Goal: Transaction & Acquisition: Purchase product/service

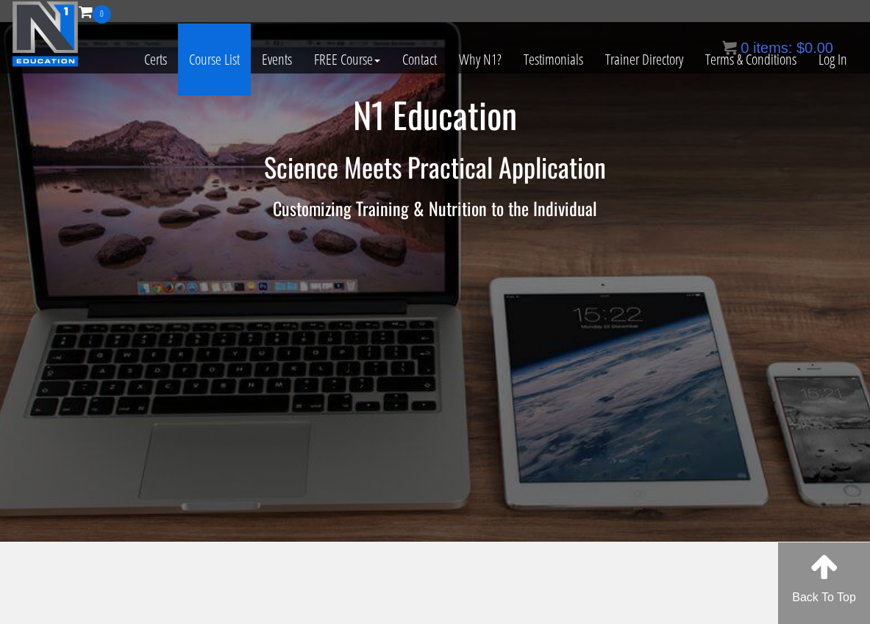
click at [212, 62] on link "Course List" at bounding box center [214, 60] width 73 height 72
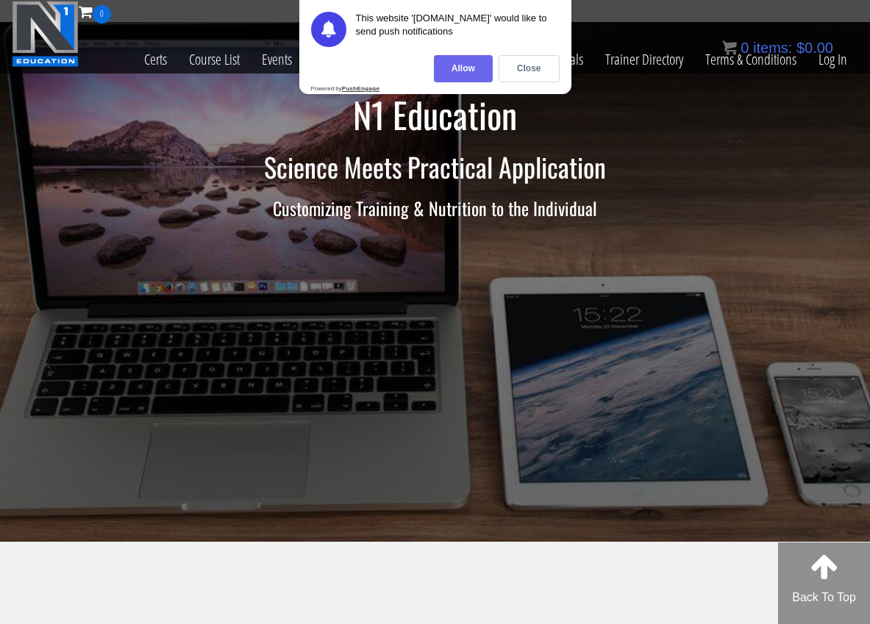
click at [455, 61] on div "Allow" at bounding box center [463, 68] width 59 height 27
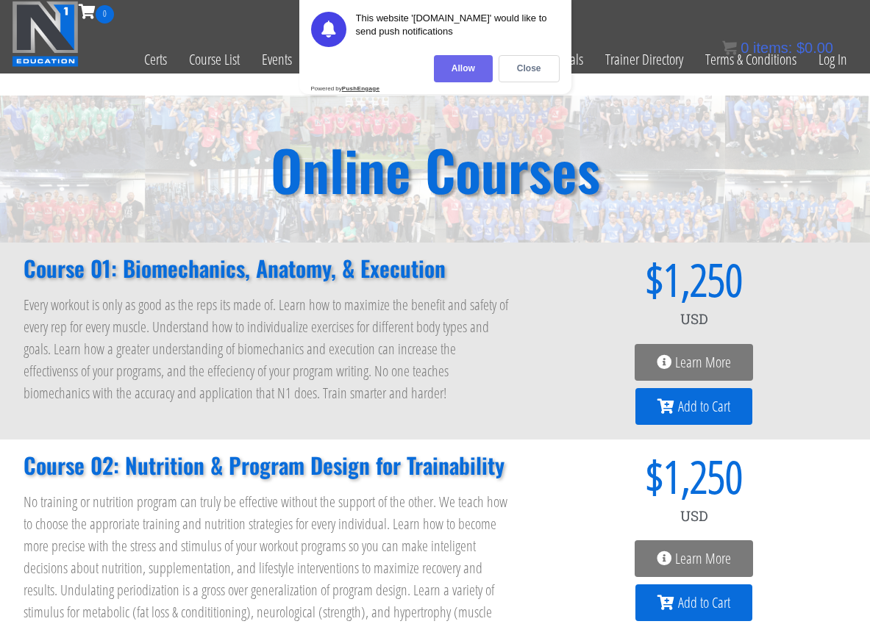
click at [457, 68] on div "Allow" at bounding box center [463, 68] width 59 height 27
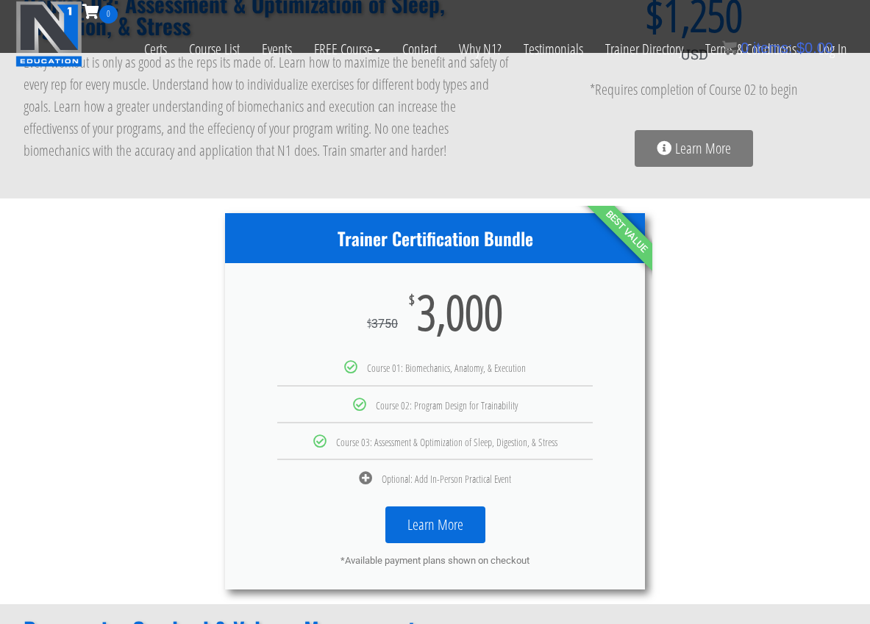
scroll to position [648, 0]
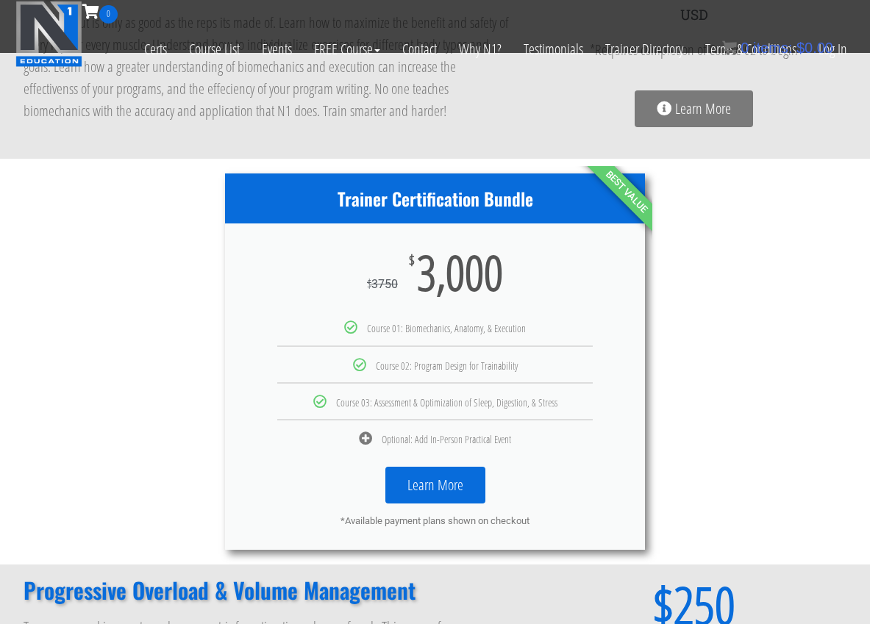
click at [418, 482] on link "Learn More" at bounding box center [435, 485] width 100 height 37
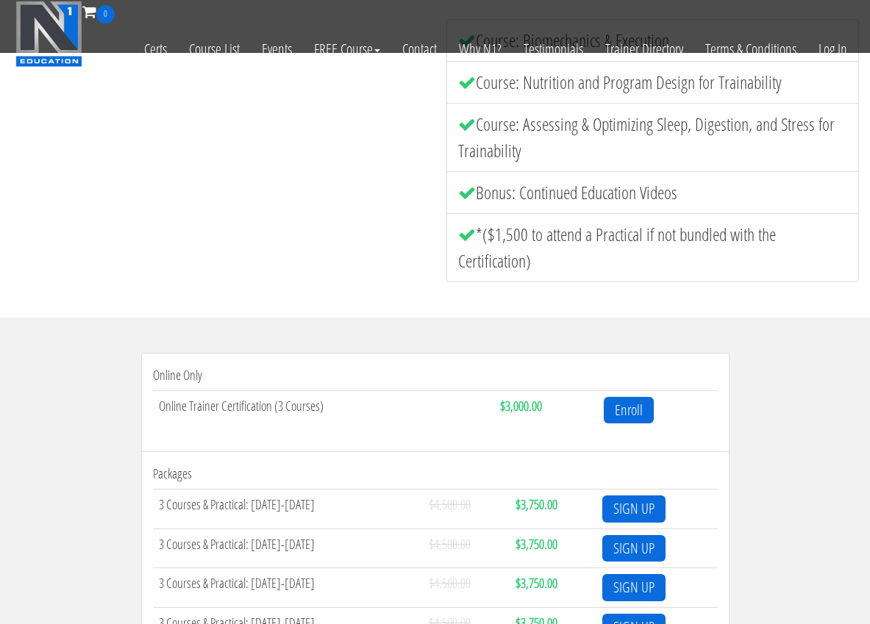
scroll to position [368, 0]
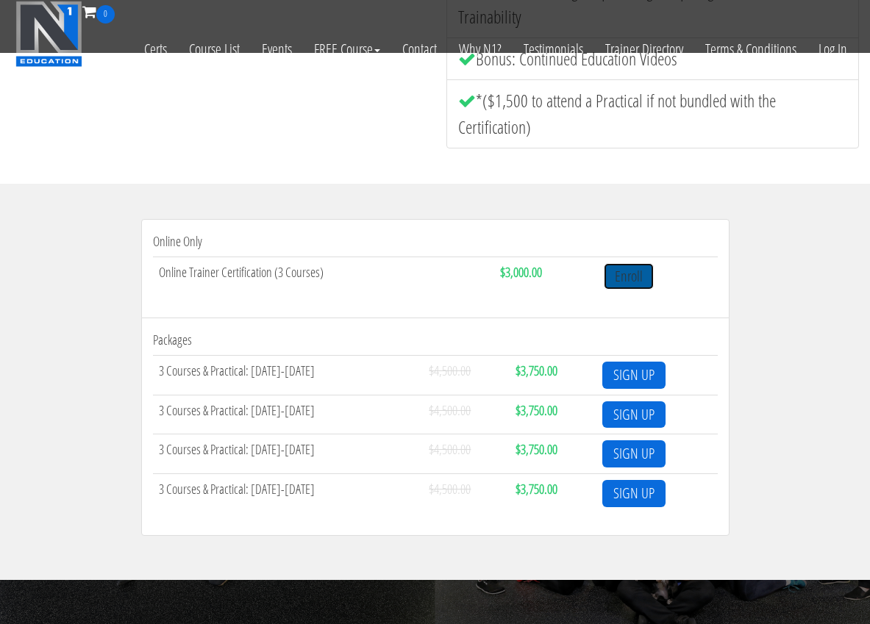
click at [618, 268] on link "Enroll" at bounding box center [629, 276] width 50 height 27
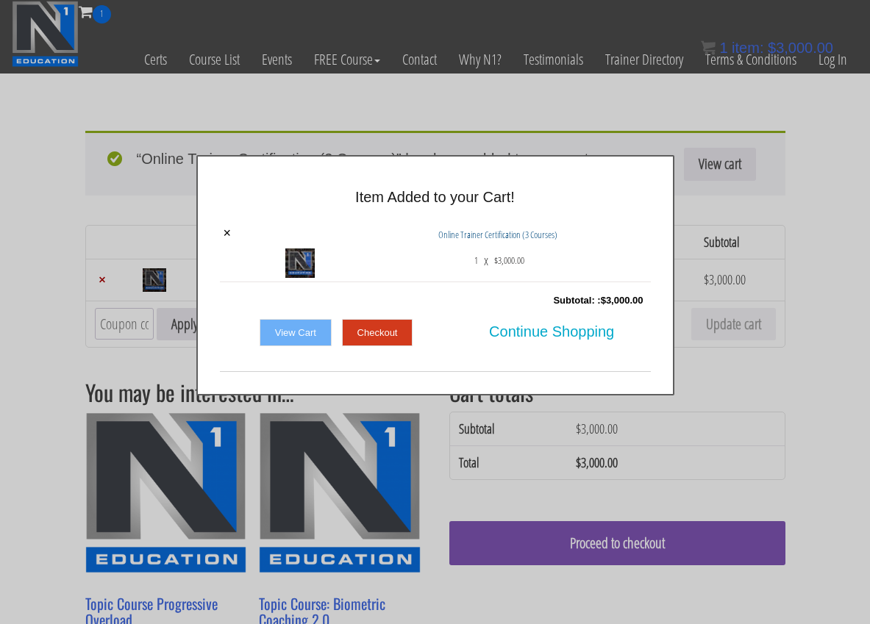
click at [387, 323] on link "Checkout" at bounding box center [377, 333] width 71 height 28
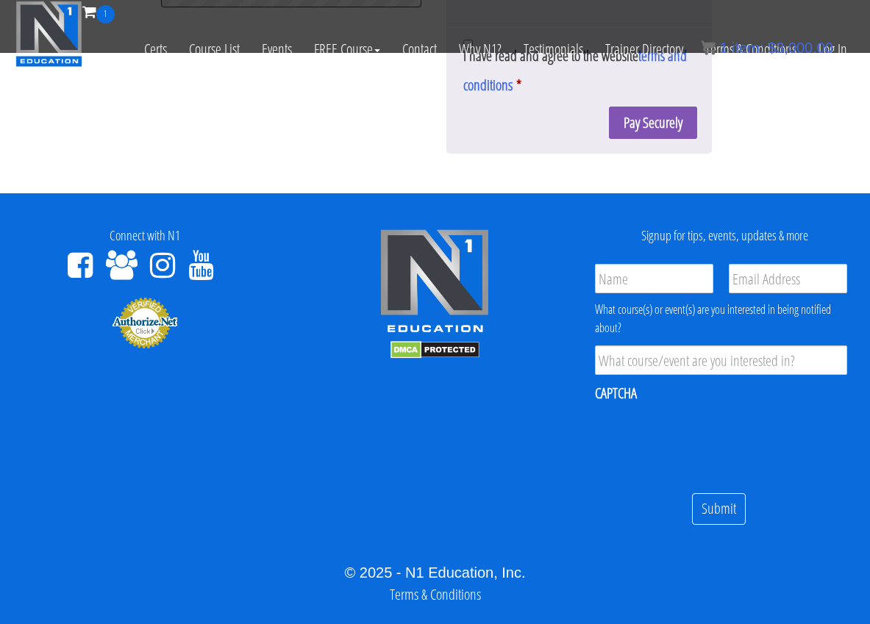
scroll to position [1152, 0]
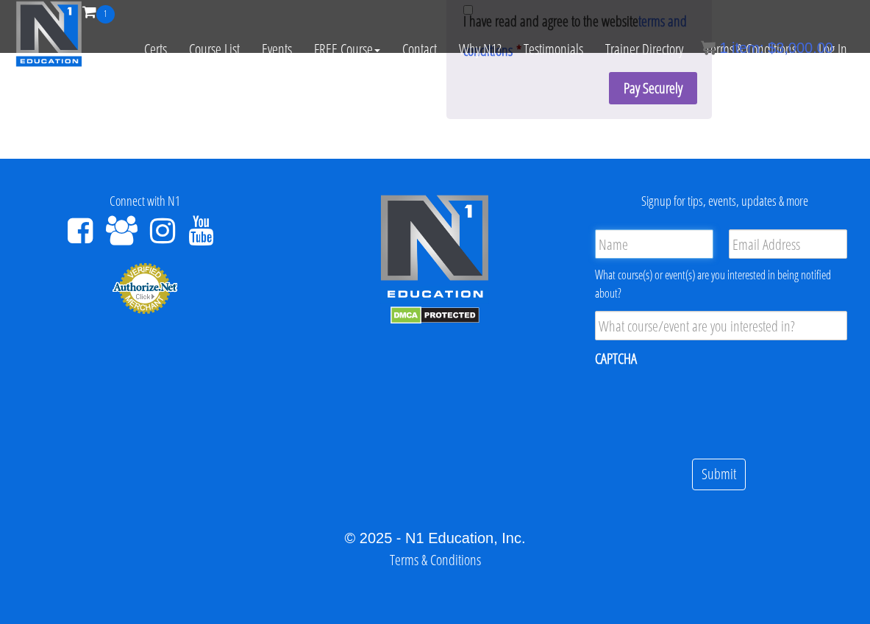
click at [654, 237] on input "Name *" at bounding box center [654, 243] width 118 height 29
type input "kaylee goff"
click at [762, 243] on input "Email *" at bounding box center [788, 243] width 118 height 29
type input "movesyoutraining@gmail.com"
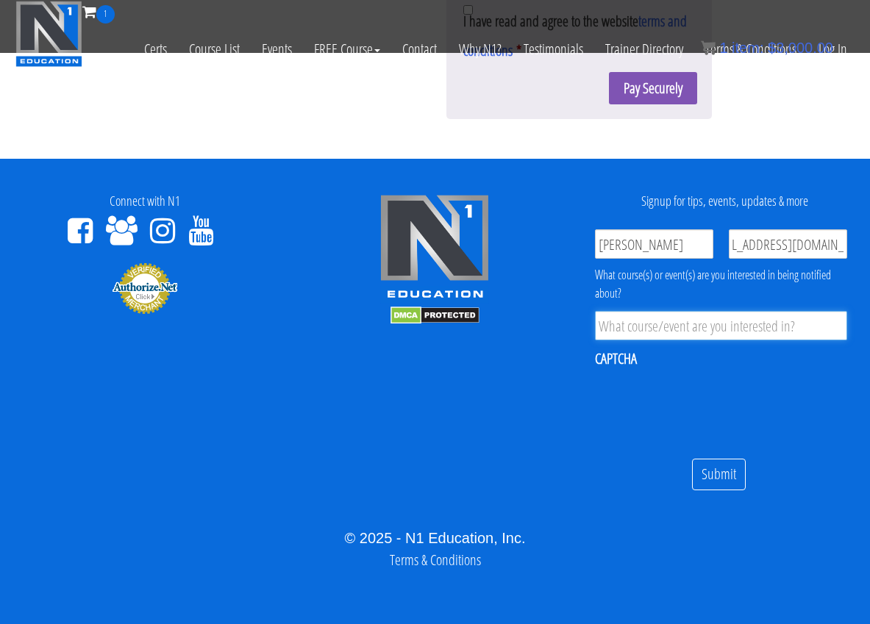
scroll to position [0, 0]
click at [726, 479] on input "Submit" at bounding box center [719, 475] width 54 height 32
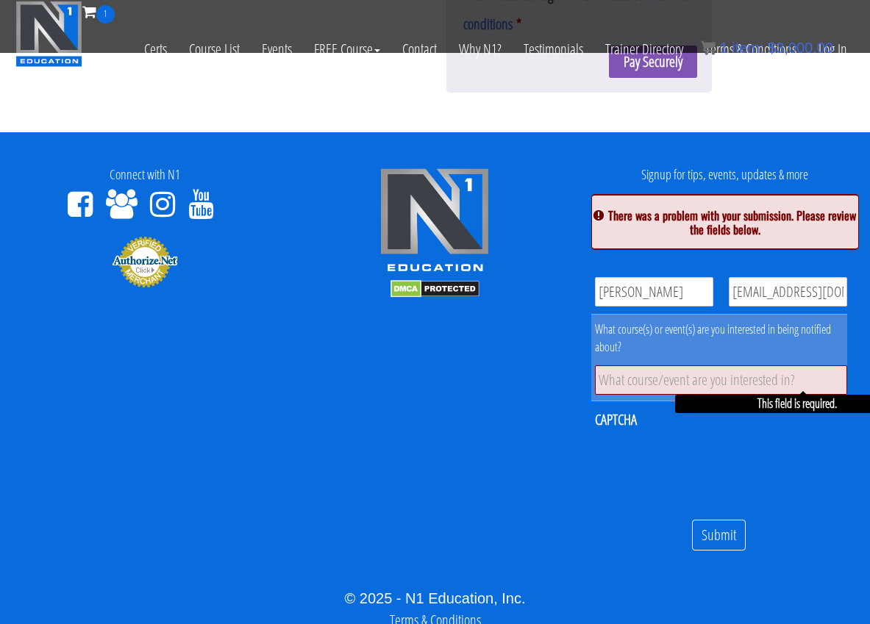
scroll to position [1163, 0]
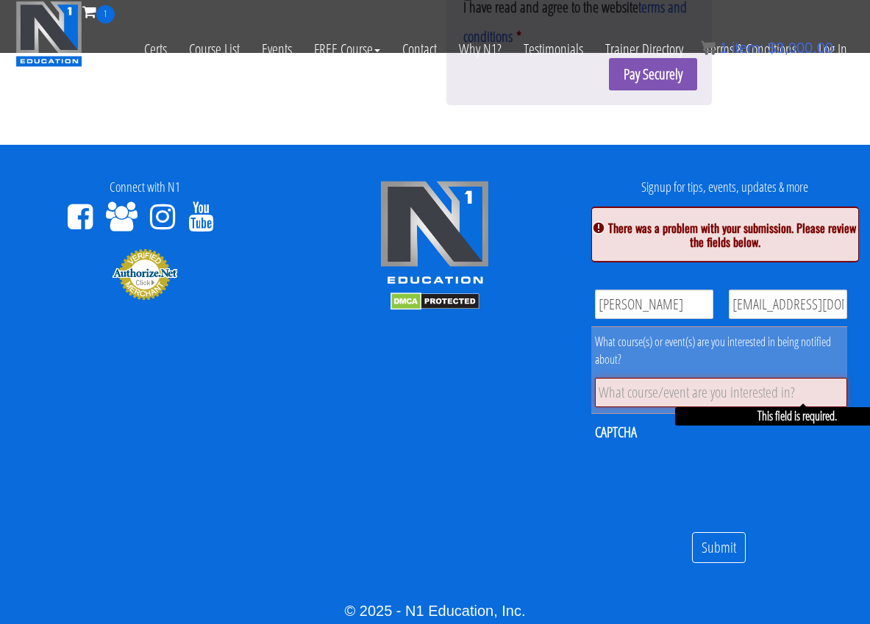
click at [638, 390] on input "Product Interest *" at bounding box center [721, 392] width 252 height 29
type input "n1"
click at [707, 546] on input "Submit" at bounding box center [719, 548] width 54 height 32
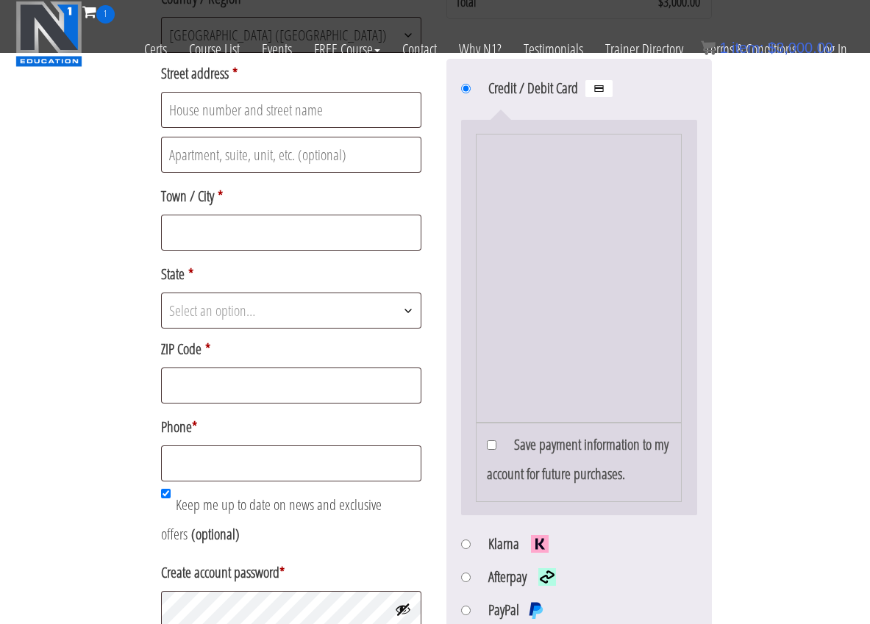
scroll to position [473, 0]
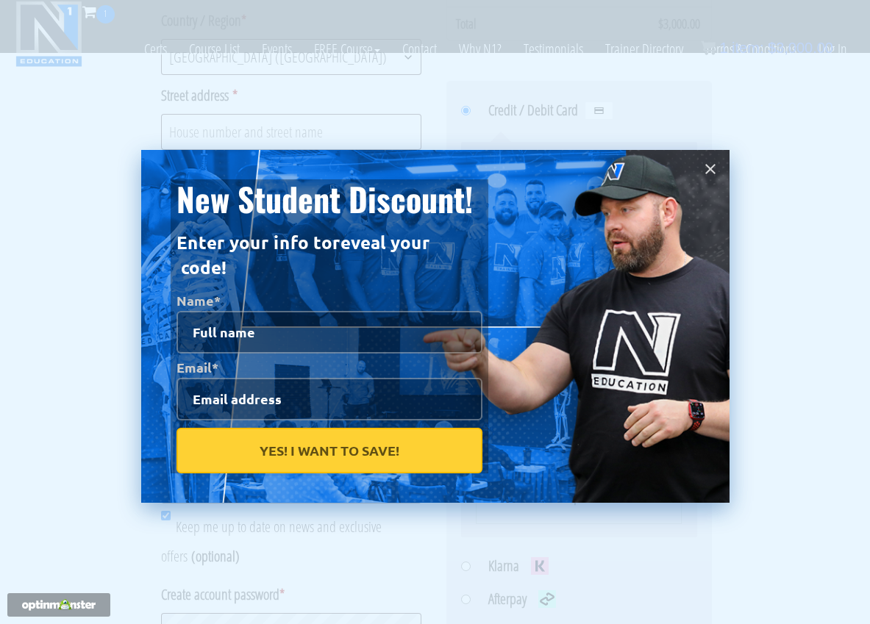
click at [222, 311] on input "Name *" at bounding box center [329, 332] width 306 height 43
type input "kaylee goff"
click at [254, 378] on input "Email *" at bounding box center [329, 399] width 306 height 43
type input "movesyoutraining@gmail.com"
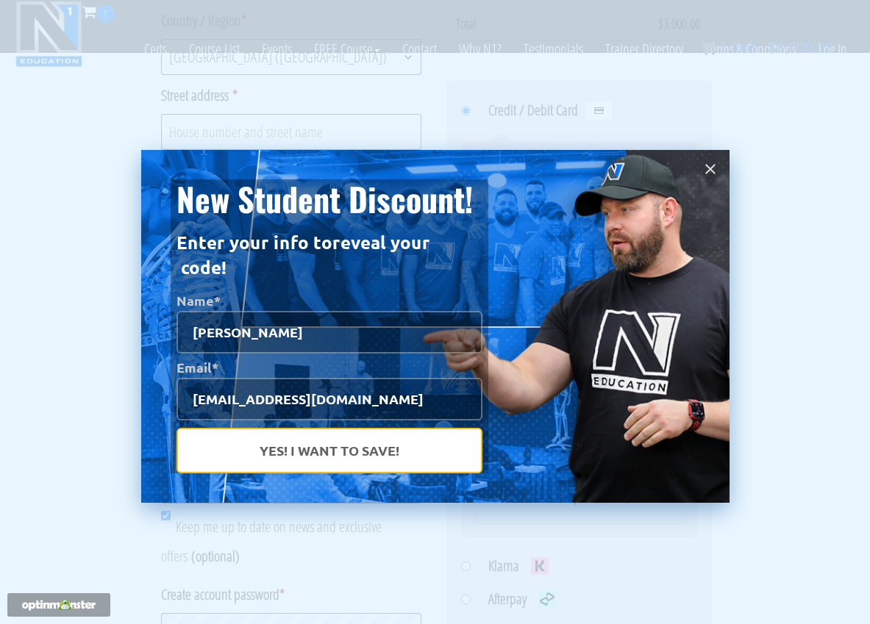
click at [312, 428] on button "Yes! I Want To Save!" at bounding box center [329, 451] width 306 height 46
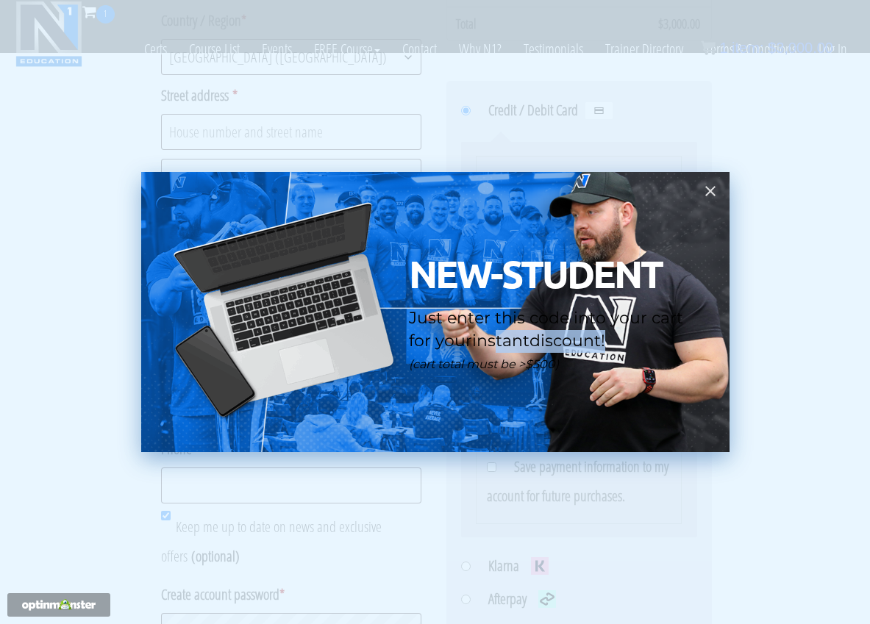
drag, startPoint x: 626, startPoint y: 356, endPoint x: 497, endPoint y: 349, distance: 129.6
click at [497, 349] on div "Just enter this code into your cart for your instant discount! (cart total must…" at bounding box center [554, 339] width 291 height 65
click at [490, 348] on span "instant" at bounding box center [500, 341] width 57 height 20
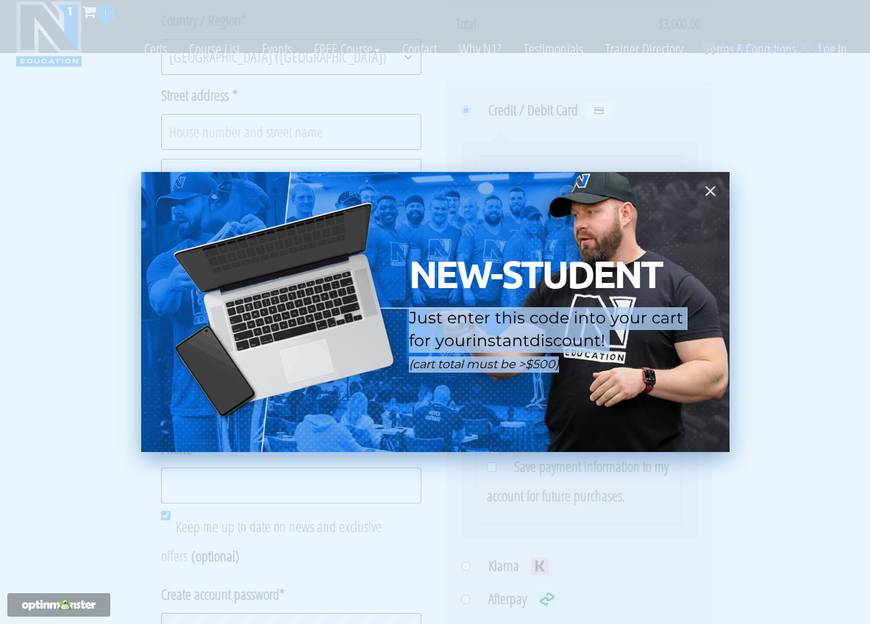
drag, startPoint x: 460, startPoint y: 302, endPoint x: 651, endPoint y: 385, distance: 208.4
click at [651, 385] on div "NEW-STUDENT Just enter this code into your cart for your instant discount! (car…" at bounding box center [554, 294] width 291 height 186
click at [568, 371] on p "(cart total must be >$500)" at bounding box center [554, 365] width 291 height 16
drag, startPoint x: 673, startPoint y: 421, endPoint x: 417, endPoint y: 300, distance: 283.5
click at [417, 300] on div "NEW-STUDENT Just enter this code into your cart for your instant discount! (car…" at bounding box center [435, 311] width 529 height 221
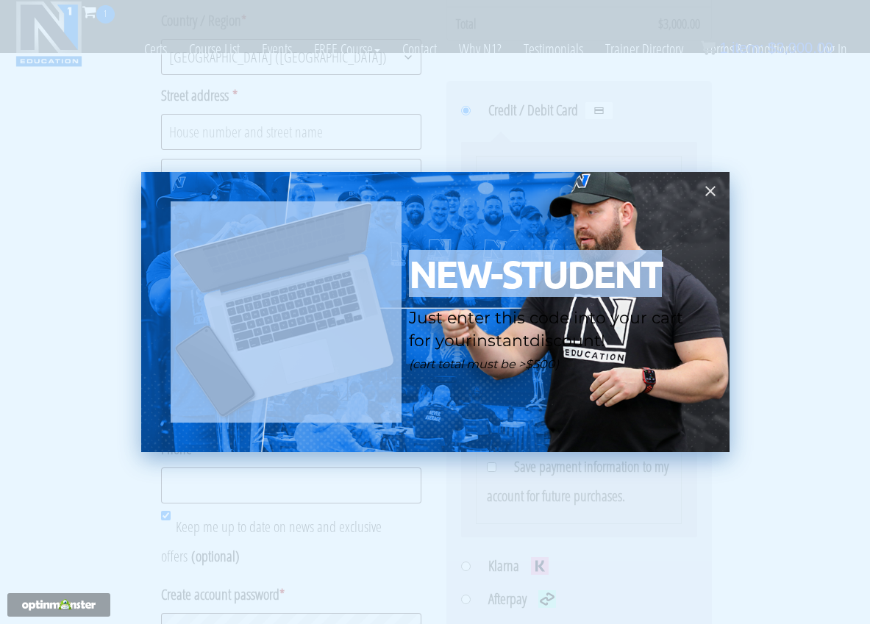
drag, startPoint x: 678, startPoint y: 268, endPoint x: 406, endPoint y: 271, distance: 272.0
click at [406, 271] on div "NEW-STUDENT Just enter this code into your cart for your instant discount! (car…" at bounding box center [435, 311] width 529 height 221
copy div "NEW-STUDENT"
click at [711, 193] on icon at bounding box center [710, 191] width 10 height 10
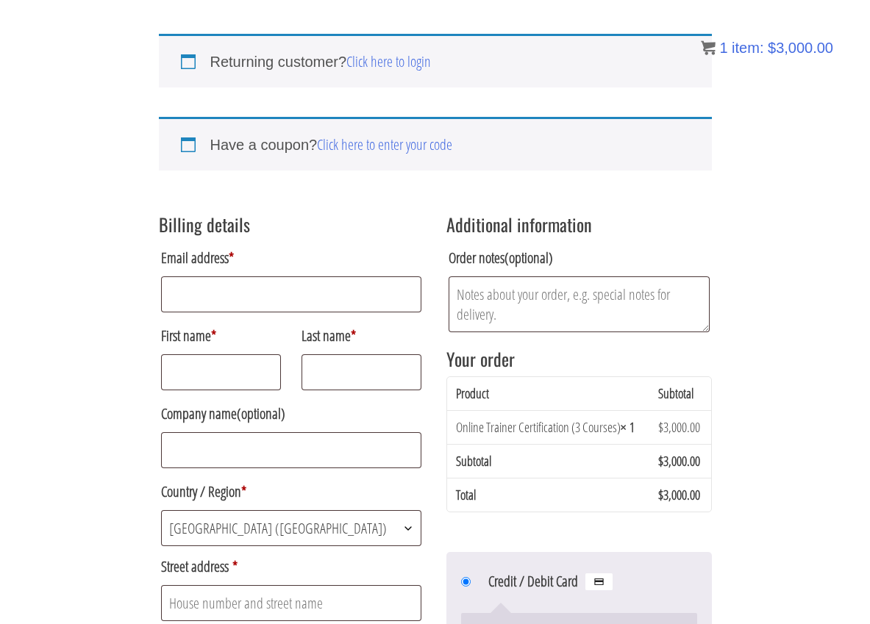
scroll to position [78, 0]
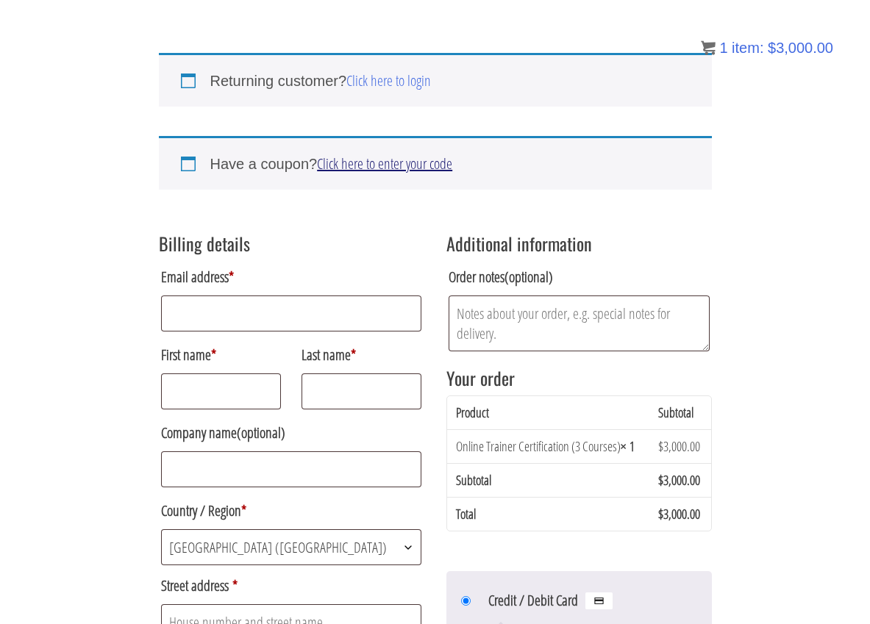
click at [352, 160] on link "Click here to enter your code" at bounding box center [384, 164] width 135 height 20
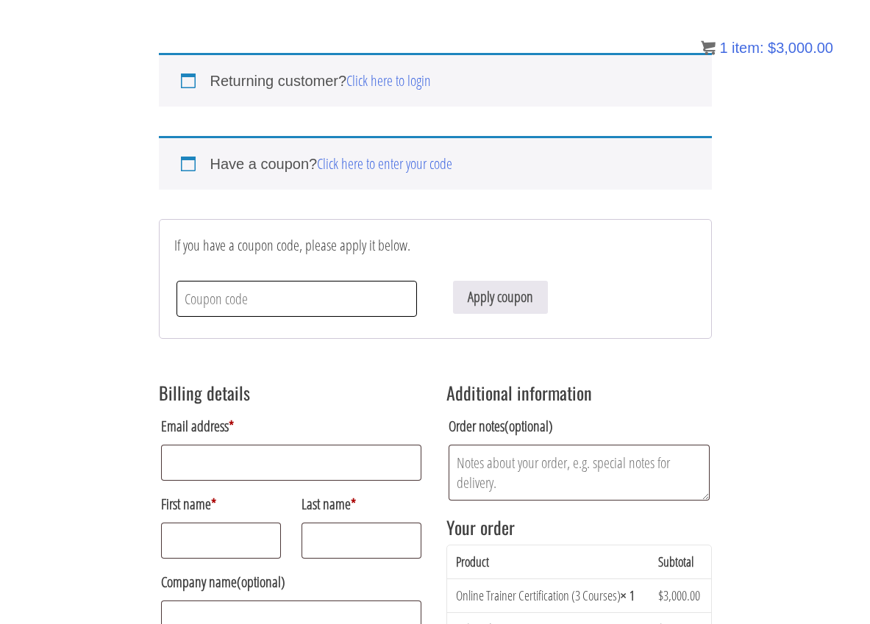
paste input "NEW-STUDENT"
type input "NEW-STUDENT"
click at [504, 305] on button "Apply coupon" at bounding box center [500, 297] width 95 height 33
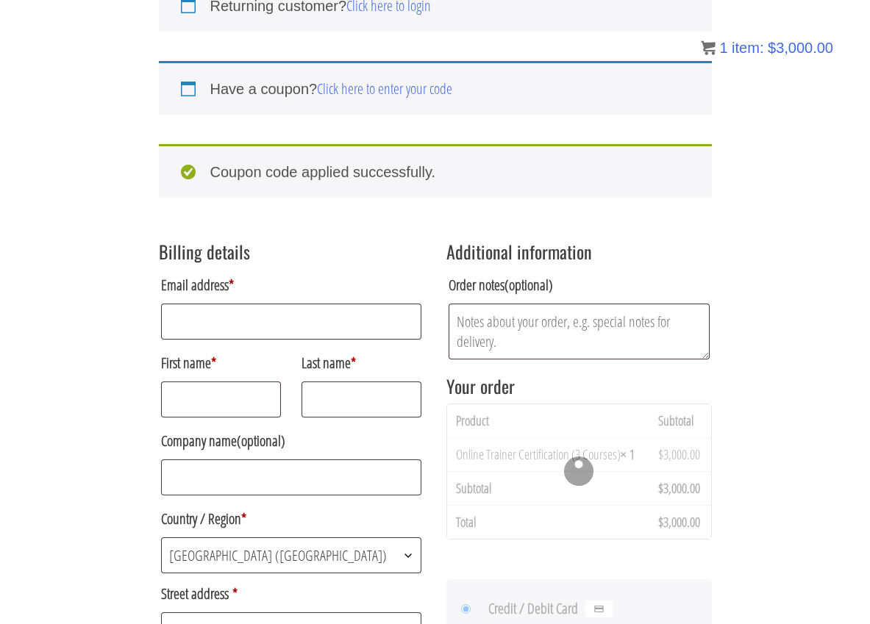
scroll to position [202, 0]
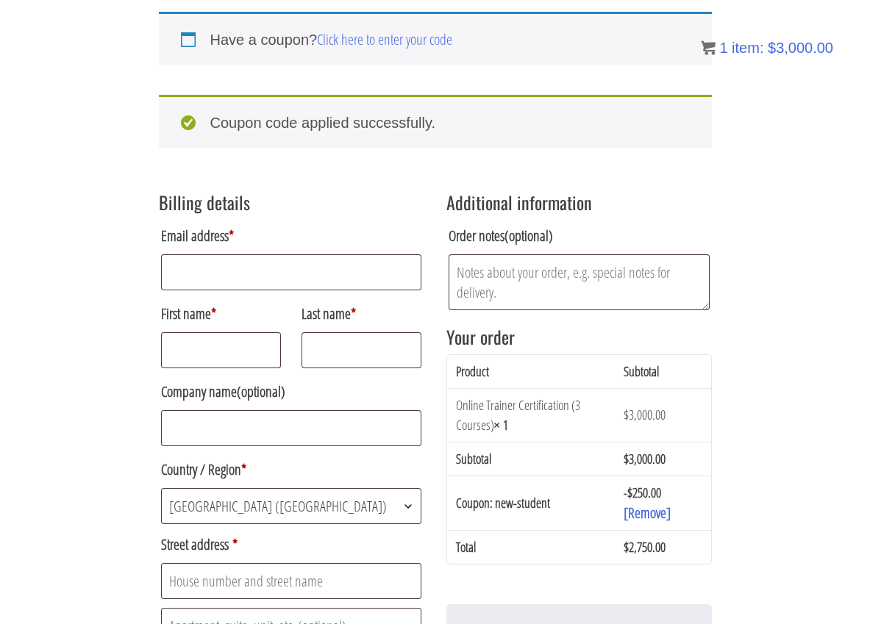
click at [743, 402] on div "Returning customer? Click here to login If you have shopped with us before, ple…" at bounding box center [435, 625] width 870 height 1465
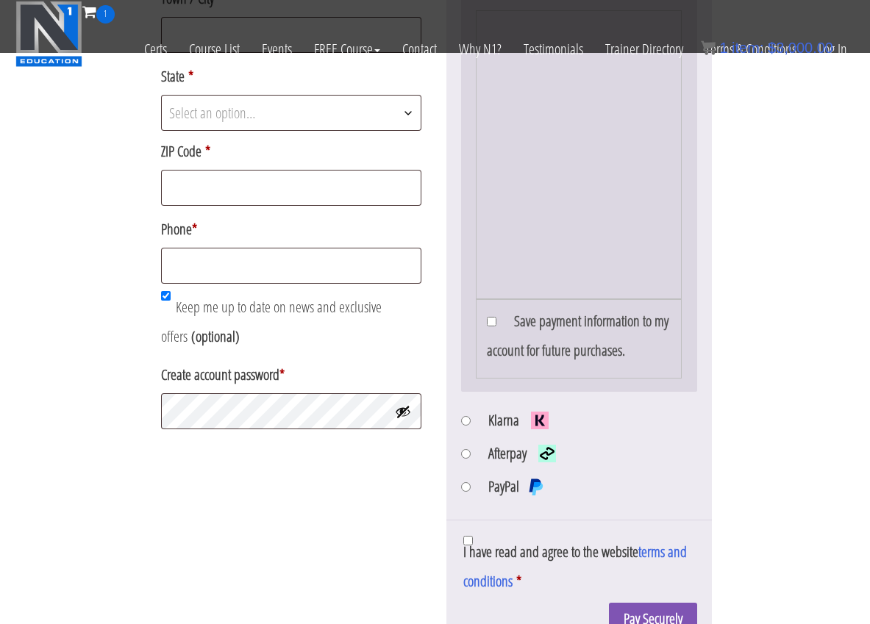
scroll to position [825, 0]
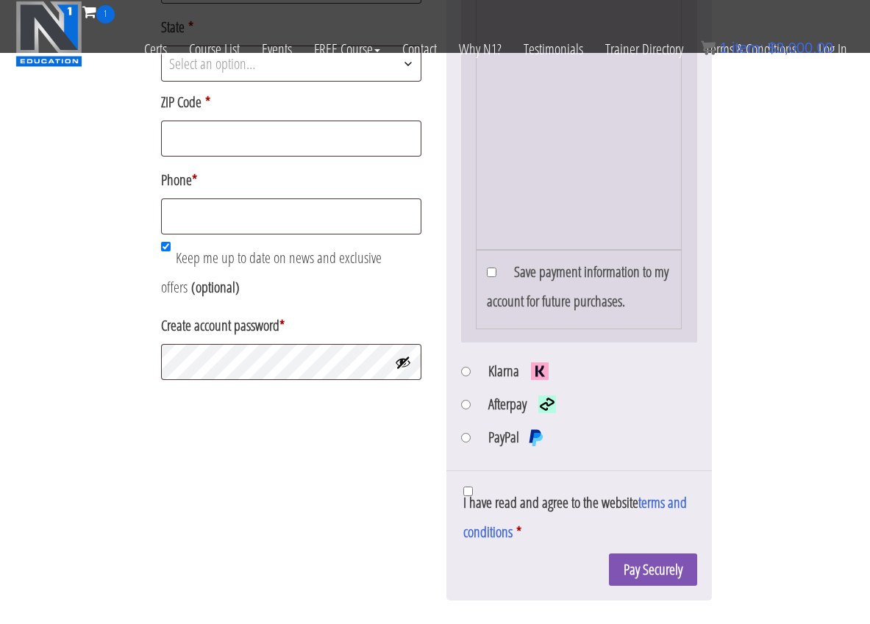
click at [471, 369] on li "Klarna" at bounding box center [579, 373] width 236 height 33
click at [462, 369] on input "Klarna" at bounding box center [466, 372] width 10 height 10
radio input "true"
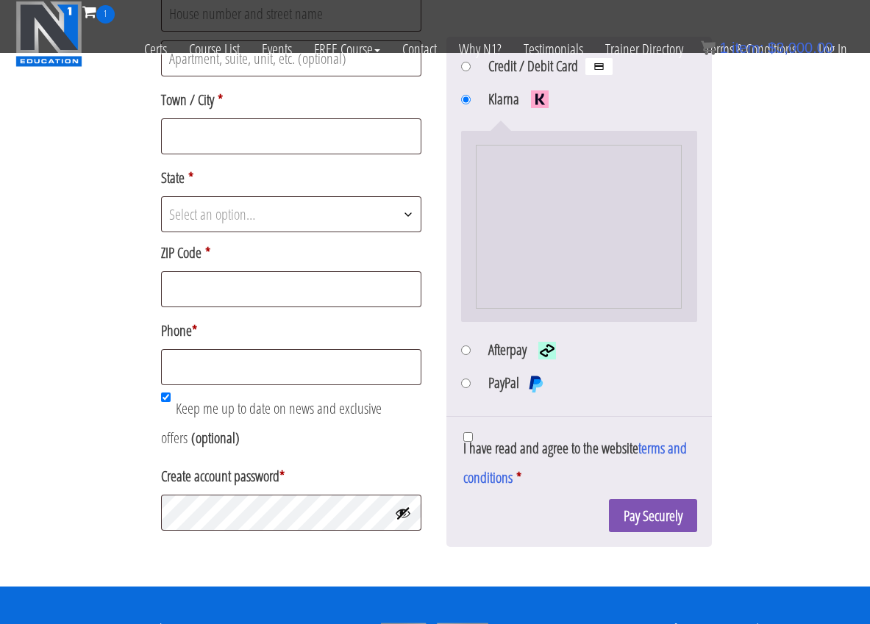
scroll to position [678, 0]
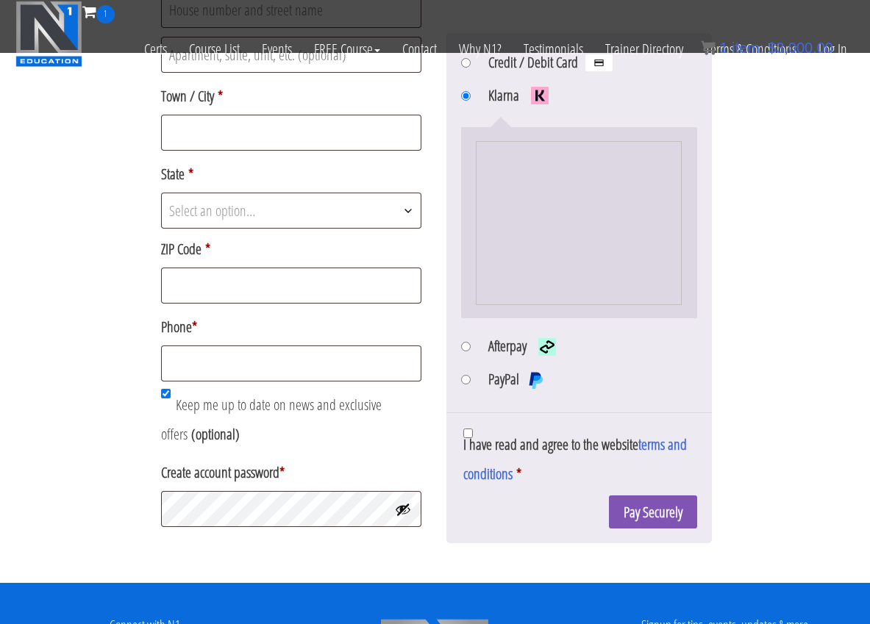
click at [486, 357] on li "Afterpay" at bounding box center [579, 348] width 236 height 33
click at [466, 346] on input "Afterpay" at bounding box center [466, 347] width 10 height 10
radio input "true"
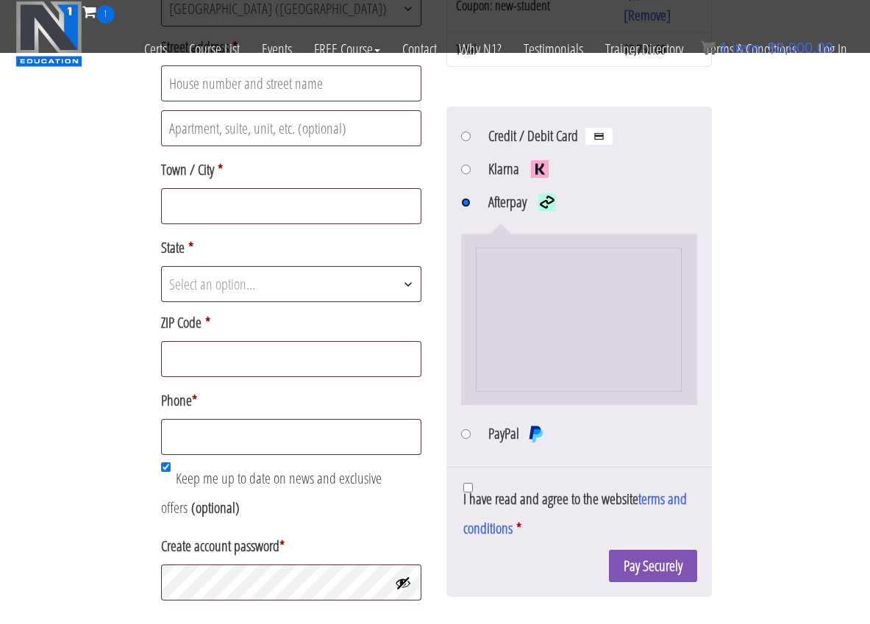
scroll to position [584, 0]
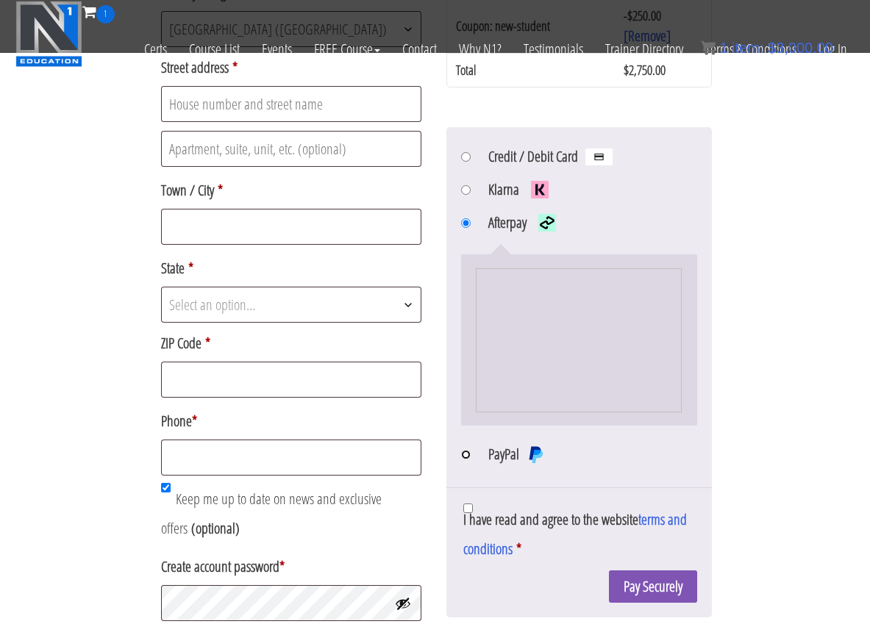
click at [462, 457] on input "PayPal" at bounding box center [466, 455] width 10 height 10
radio input "true"
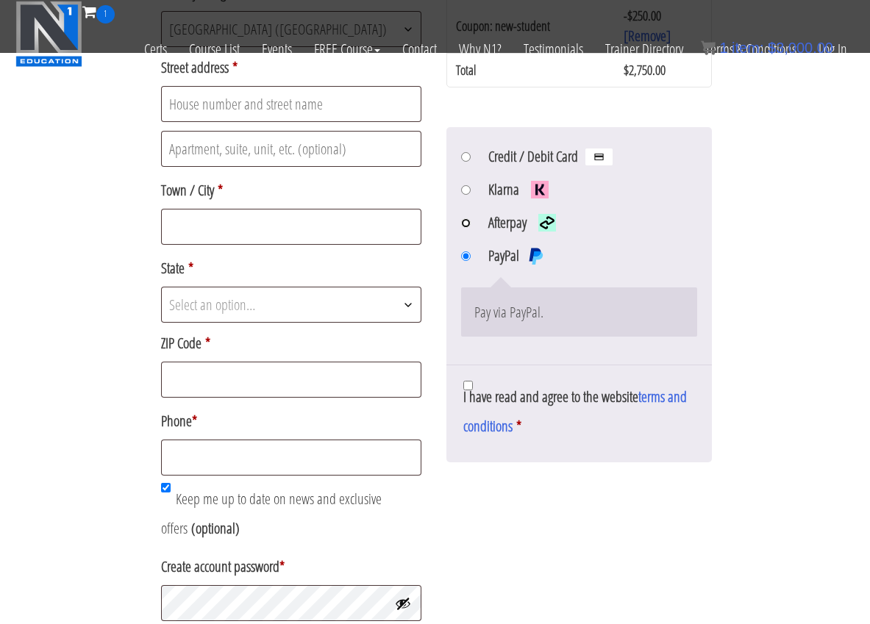
click at [468, 224] on input "Afterpay" at bounding box center [466, 223] width 10 height 10
radio input "true"
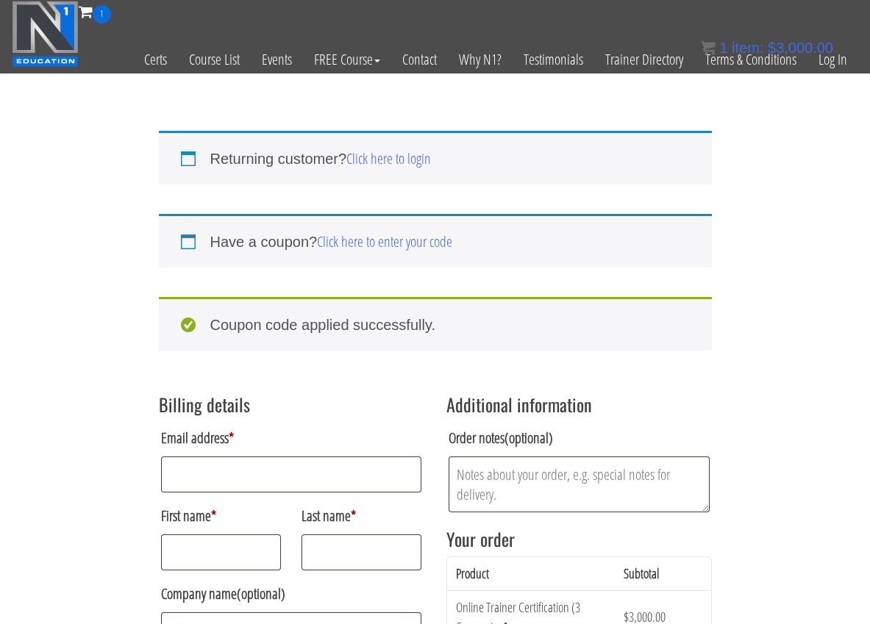
scroll to position [12, 0]
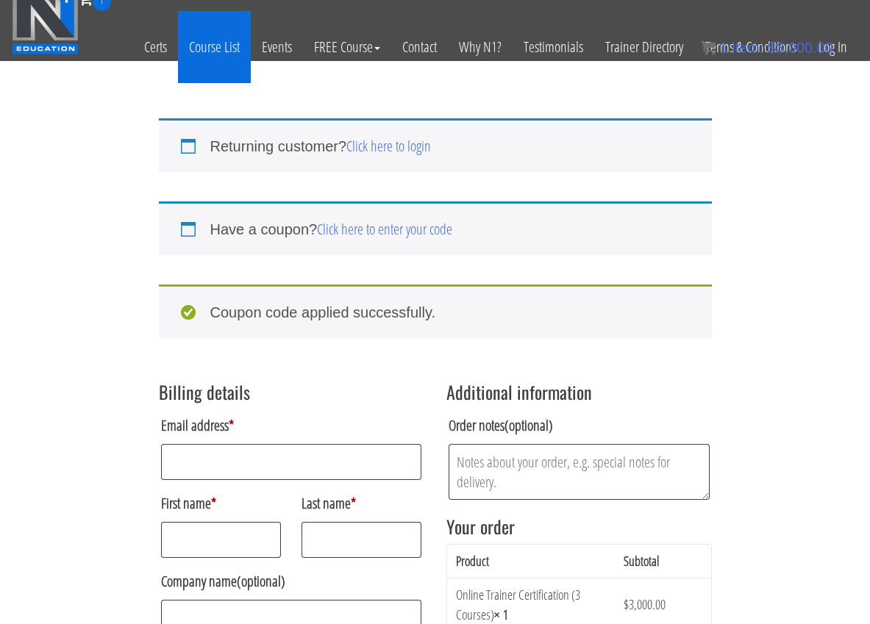
click at [241, 44] on link "Course List" at bounding box center [214, 47] width 73 height 72
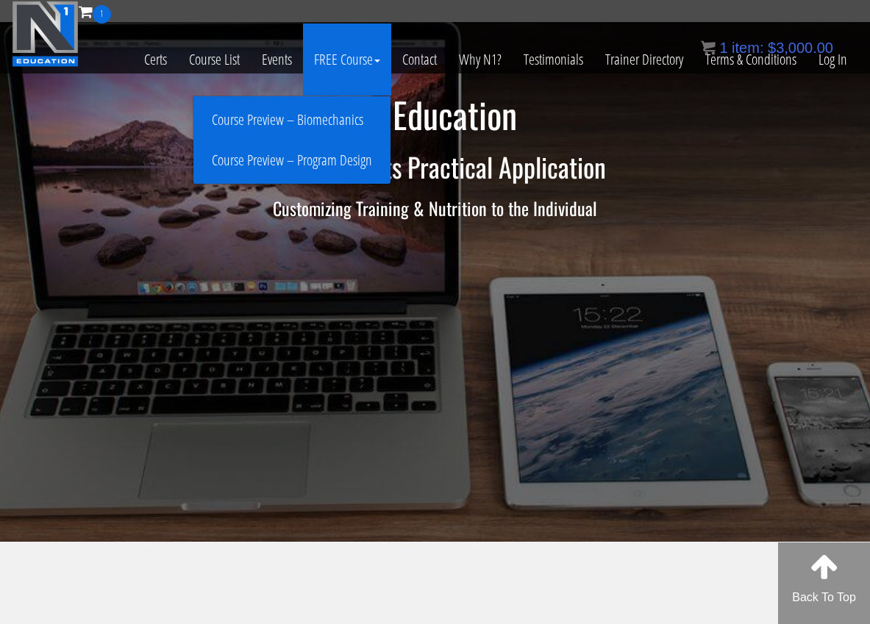
click at [343, 121] on link "Course Preview – Biomechanics" at bounding box center [292, 120] width 190 height 26
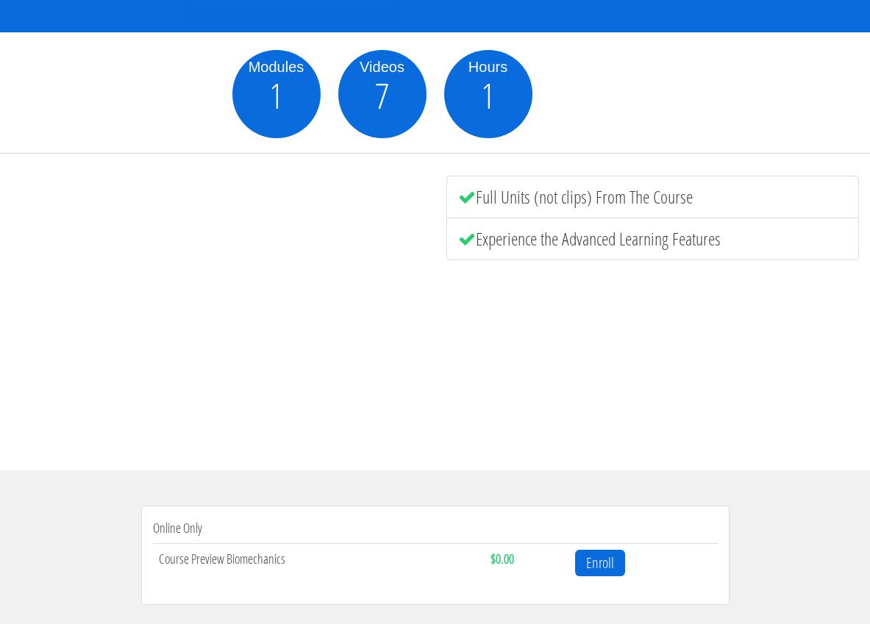
scroll to position [174, 0]
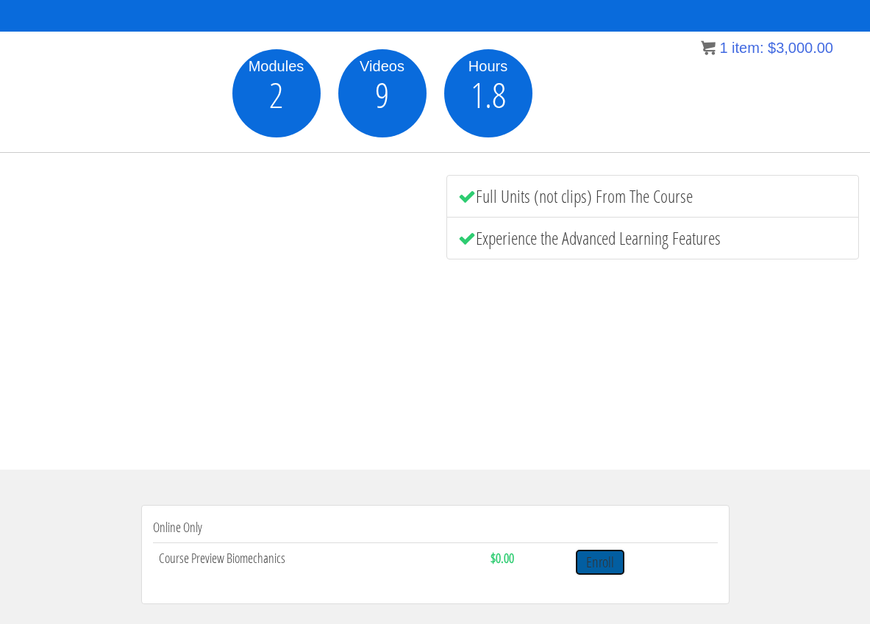
click at [604, 568] on link "Enroll" at bounding box center [600, 562] width 50 height 27
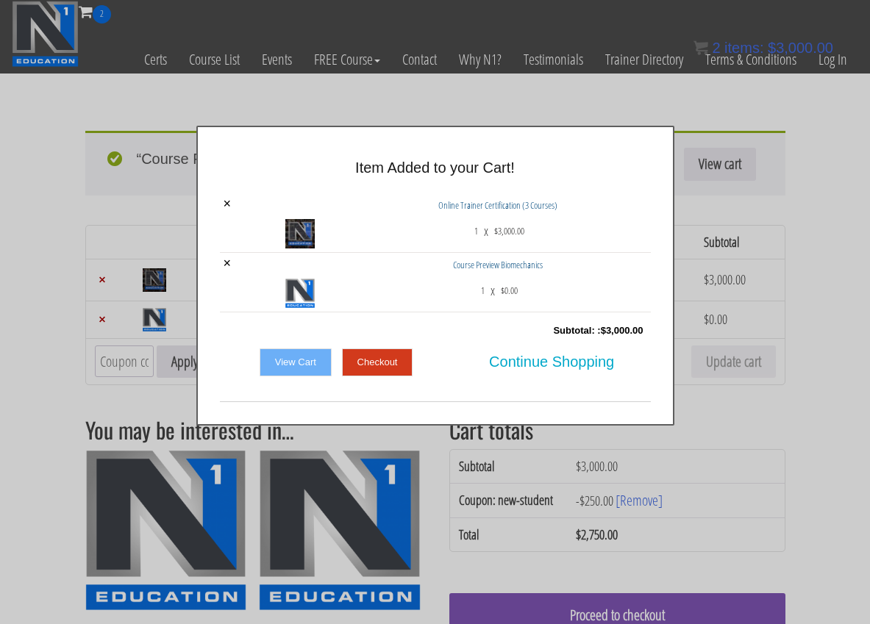
click at [140, 101] on div at bounding box center [435, 312] width 870 height 624
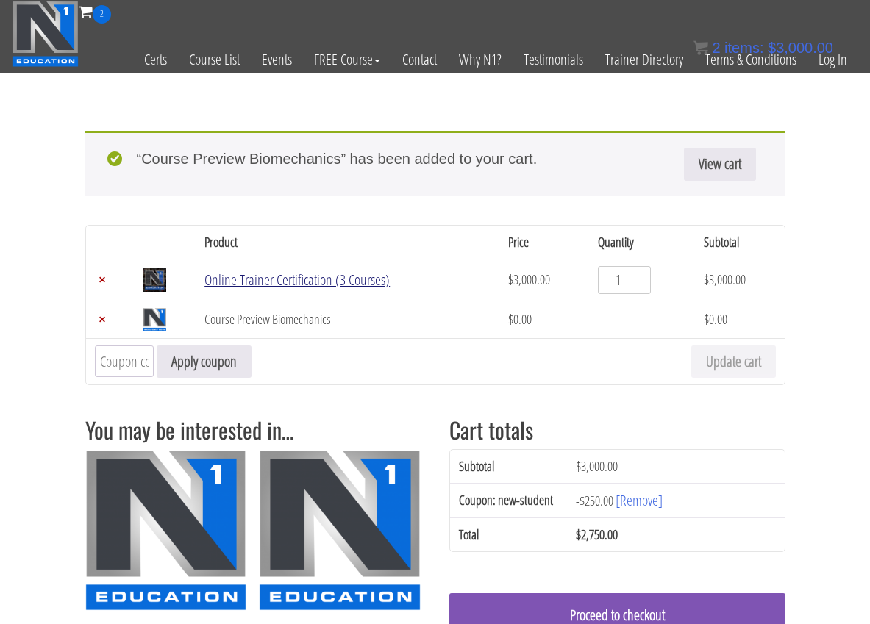
click at [315, 279] on link "Online Trainer Certification (3 Courses)" at bounding box center [296, 280] width 185 height 20
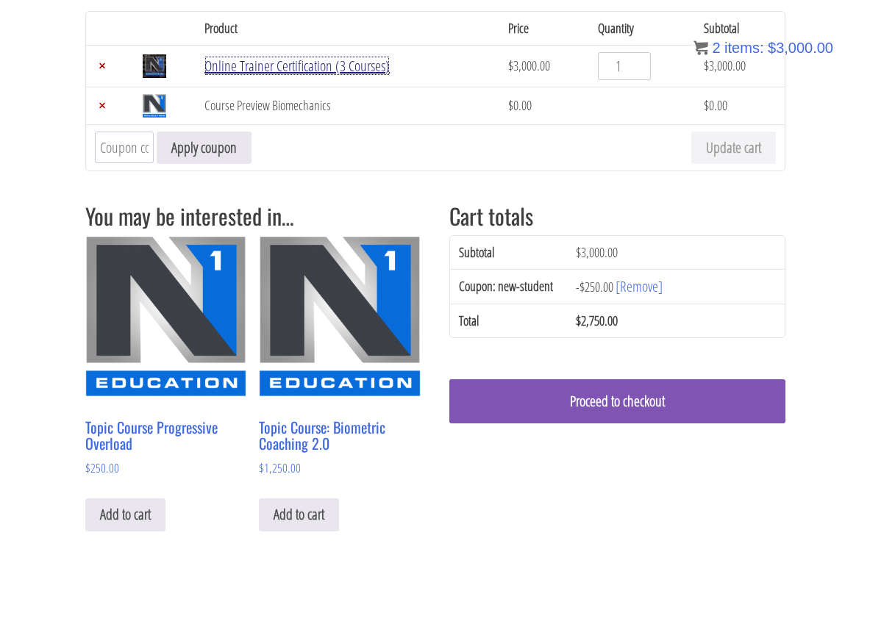
scroll to position [248, 0]
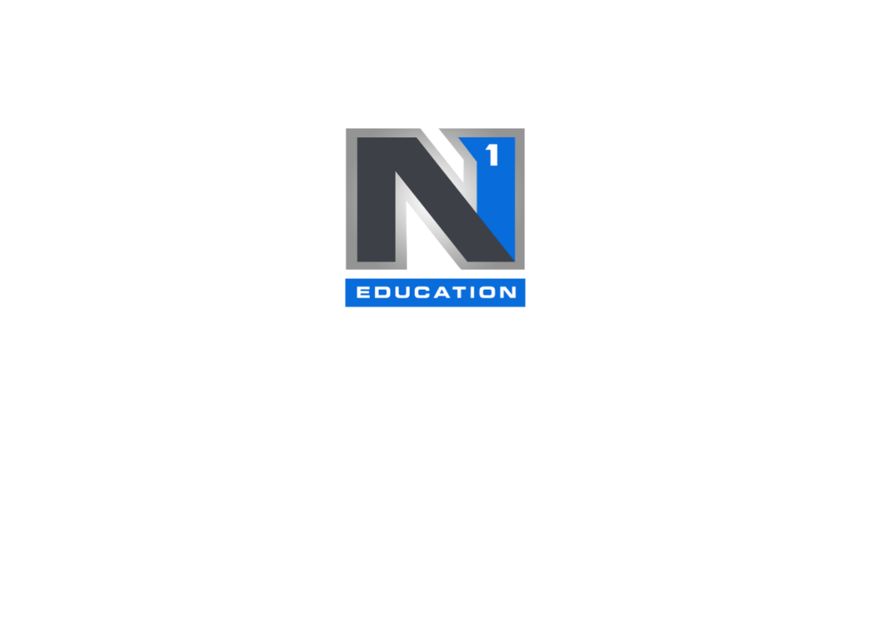
click at [382, 140] on img at bounding box center [435, 217] width 184 height 182
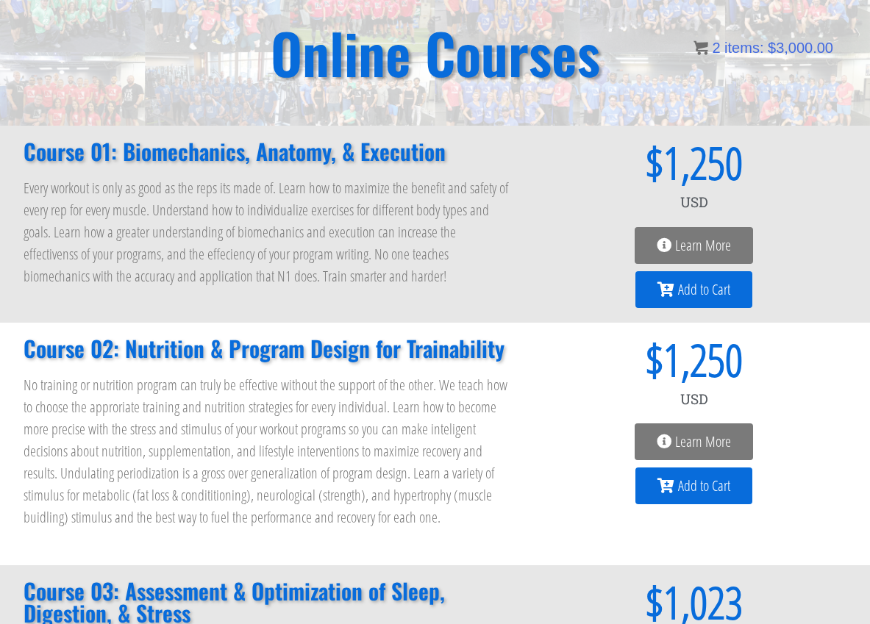
scroll to position [126, 0]
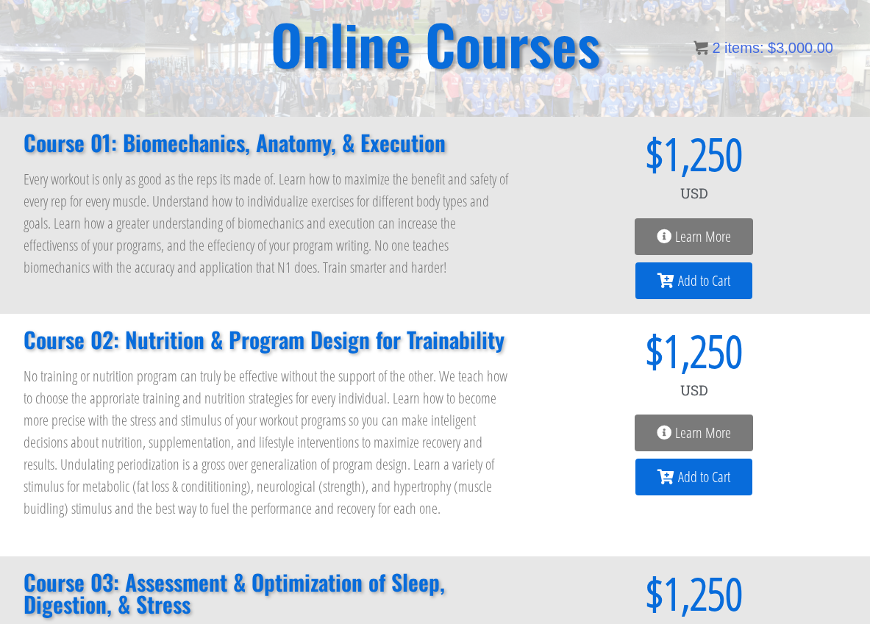
click at [720, 474] on span "Add to Cart" at bounding box center [704, 477] width 52 height 15
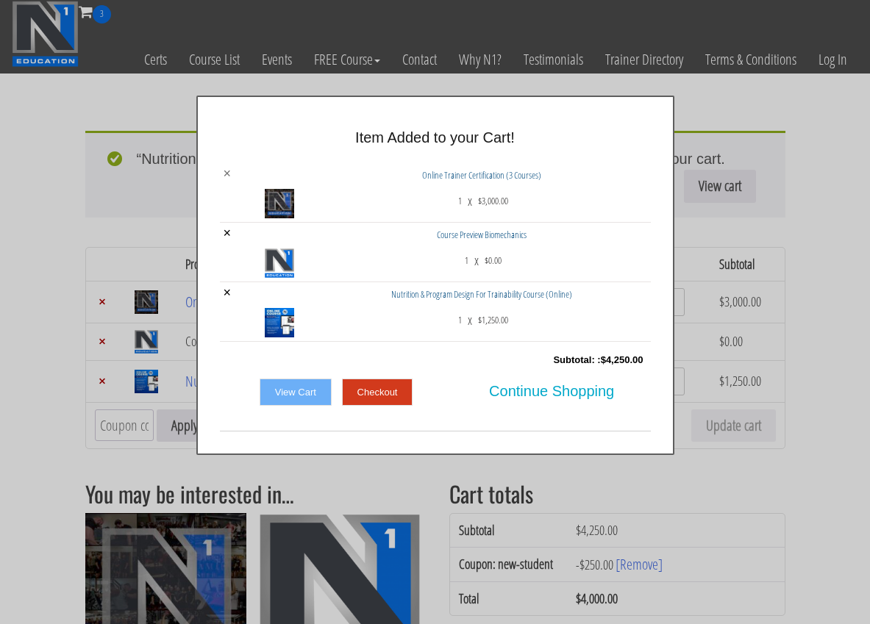
click at [226, 170] on link "×" at bounding box center [228, 173] width 8 height 13
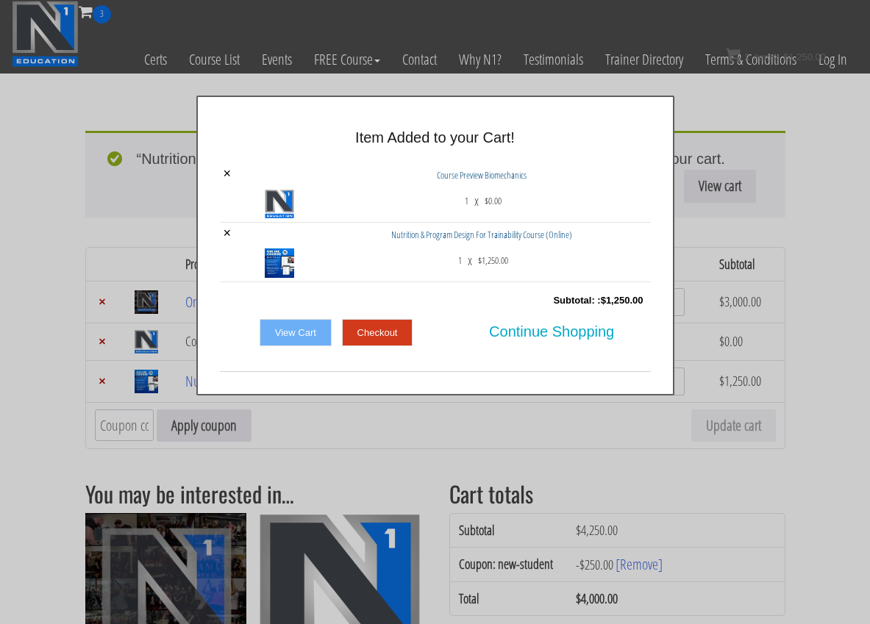
click at [386, 331] on link "Checkout" at bounding box center [377, 333] width 71 height 28
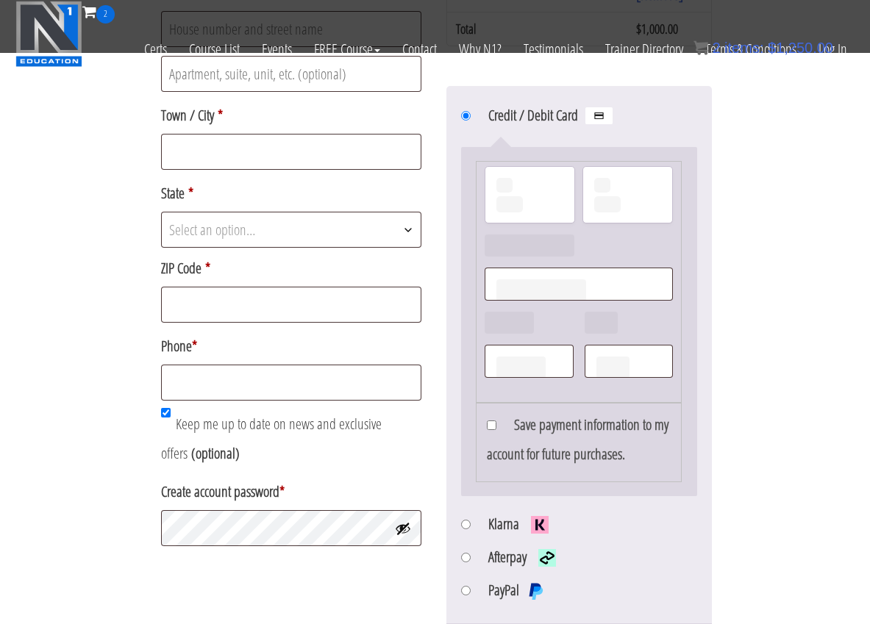
scroll to position [620, 0]
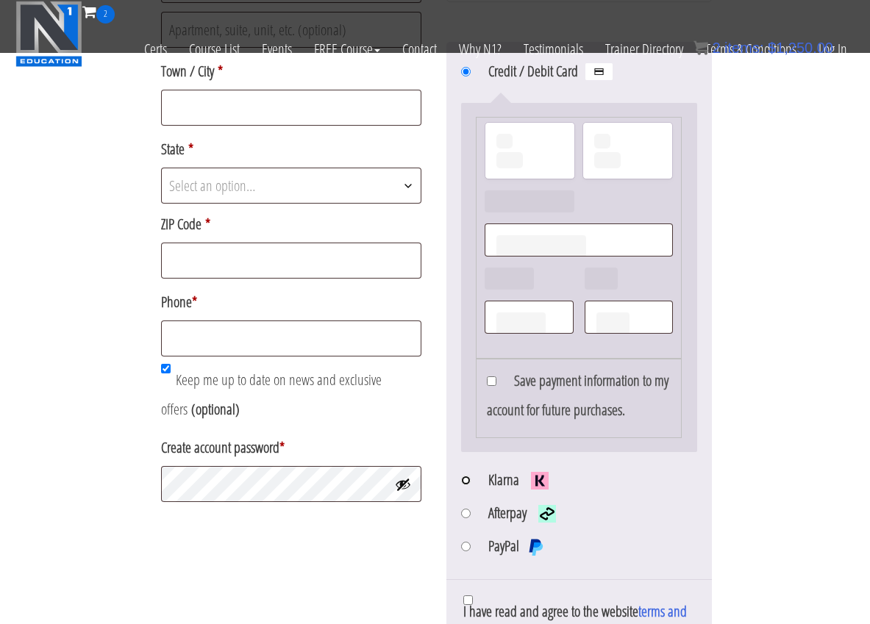
click at [463, 481] on input "Klarna" at bounding box center [466, 481] width 10 height 10
radio input "true"
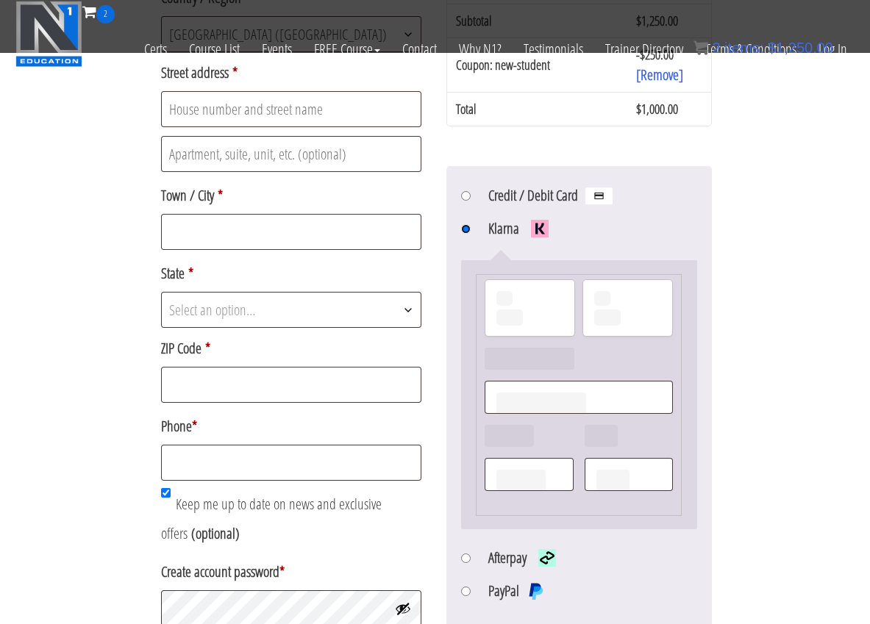
scroll to position [433, 0]
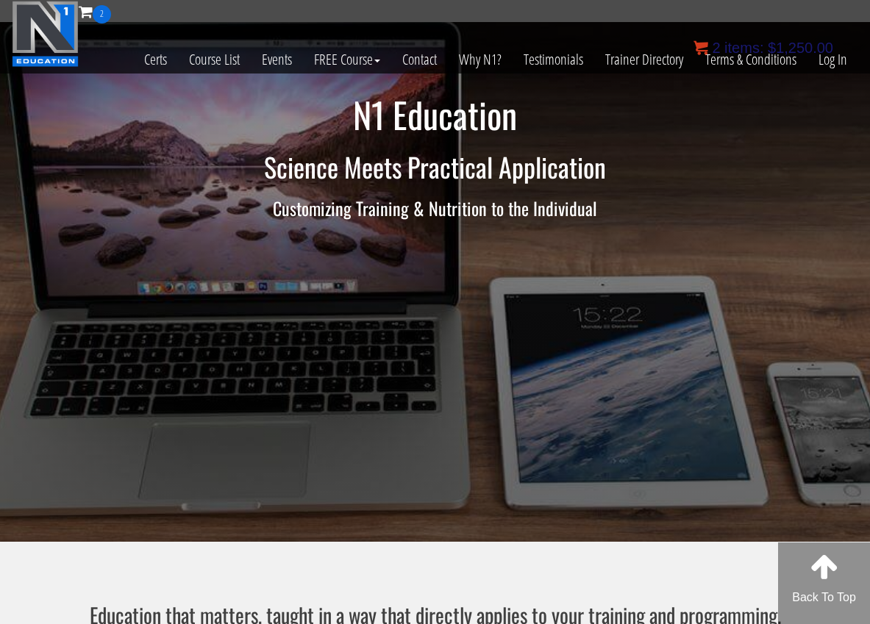
click at [759, 42] on span "items:" at bounding box center [743, 48] width 39 height 16
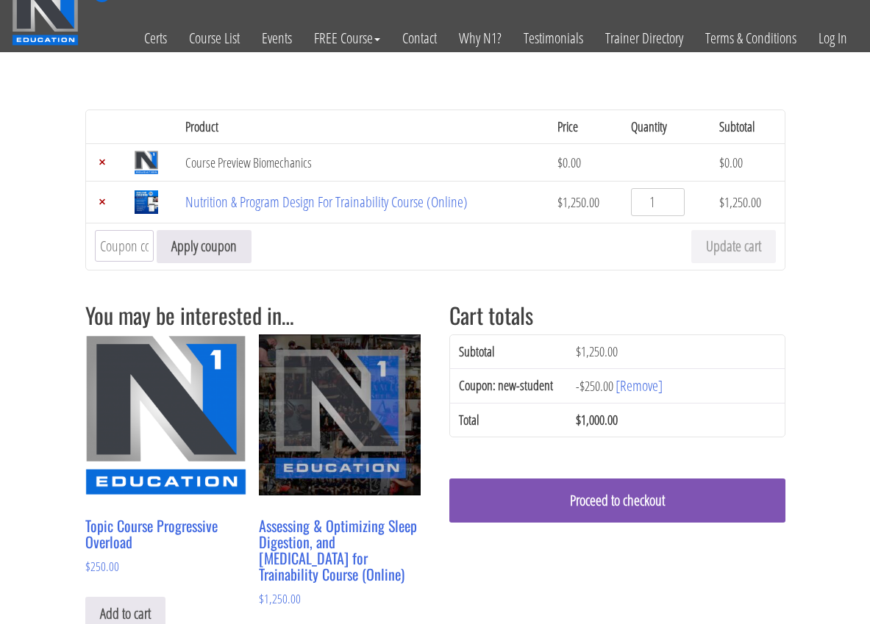
scroll to position [43, 0]
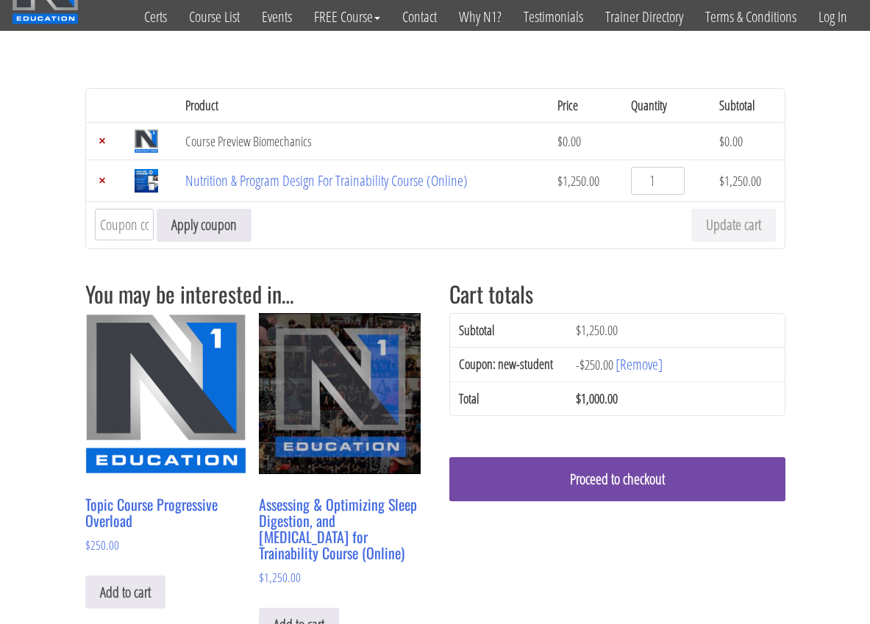
click at [538, 482] on link "Proceed to checkout" at bounding box center [617, 479] width 336 height 44
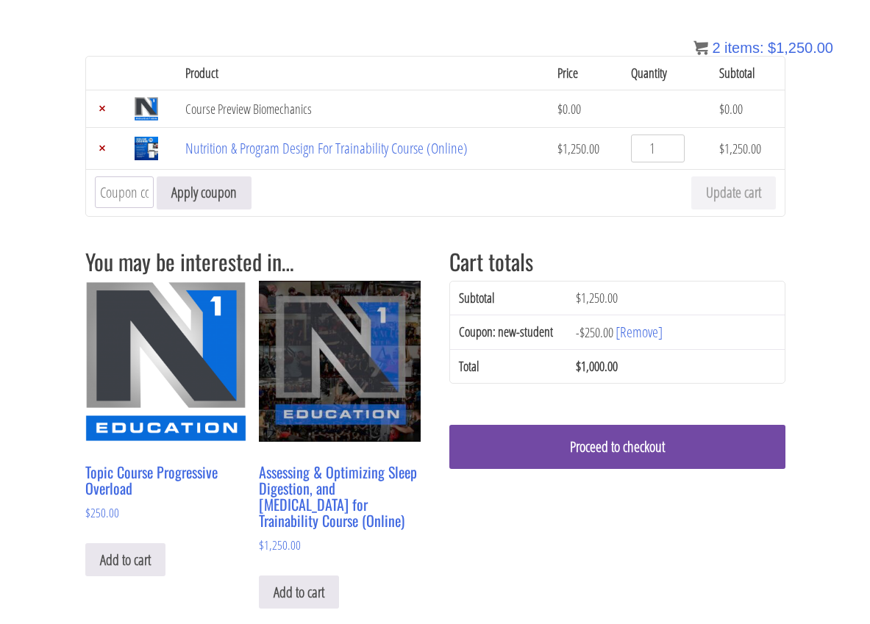
scroll to position [59, 0]
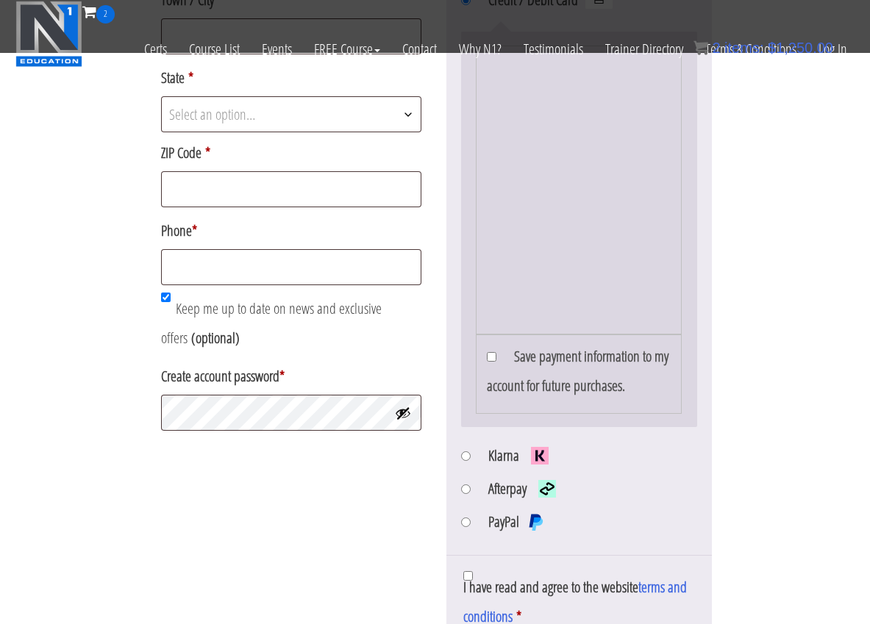
scroll to position [705, 0]
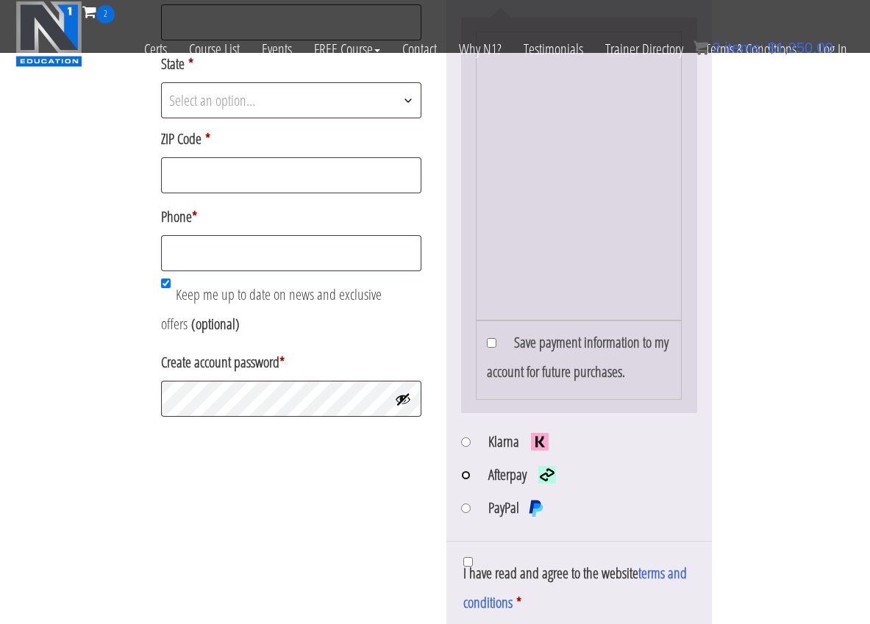
click at [464, 479] on input "Afterpay" at bounding box center [466, 476] width 10 height 10
radio input "true"
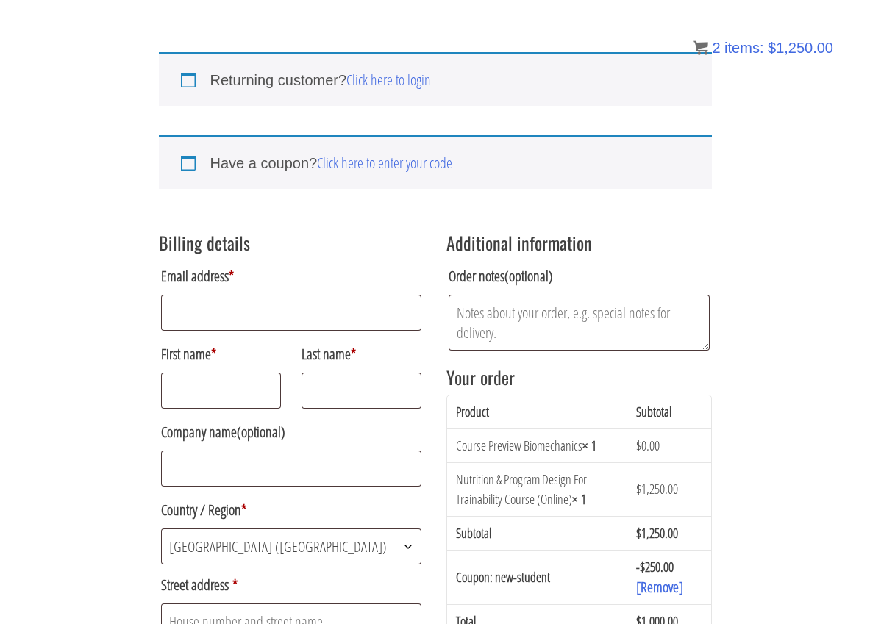
scroll to position [19, 0]
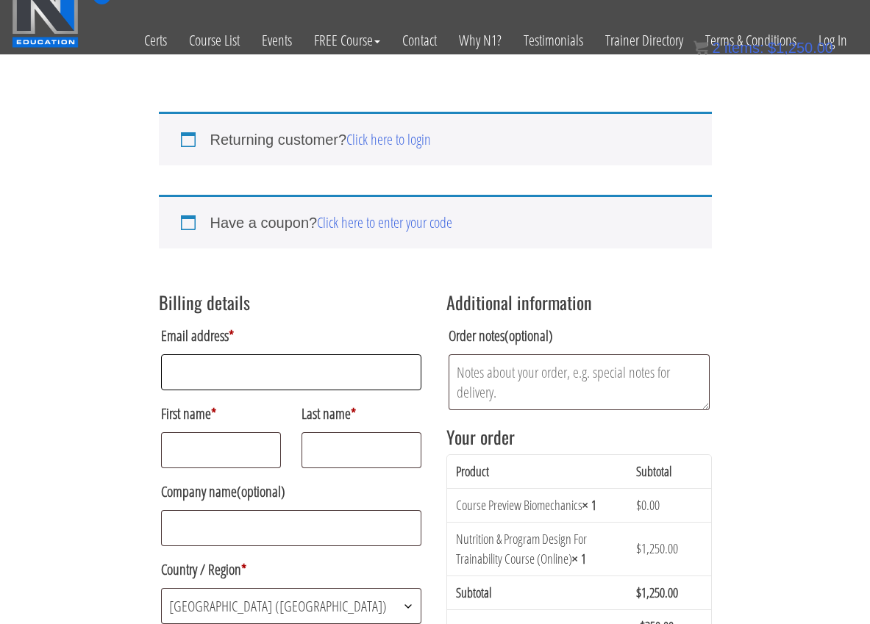
click at [203, 370] on input "Email address *" at bounding box center [291, 372] width 261 height 36
type input "movesyoutraining@gmail.com"
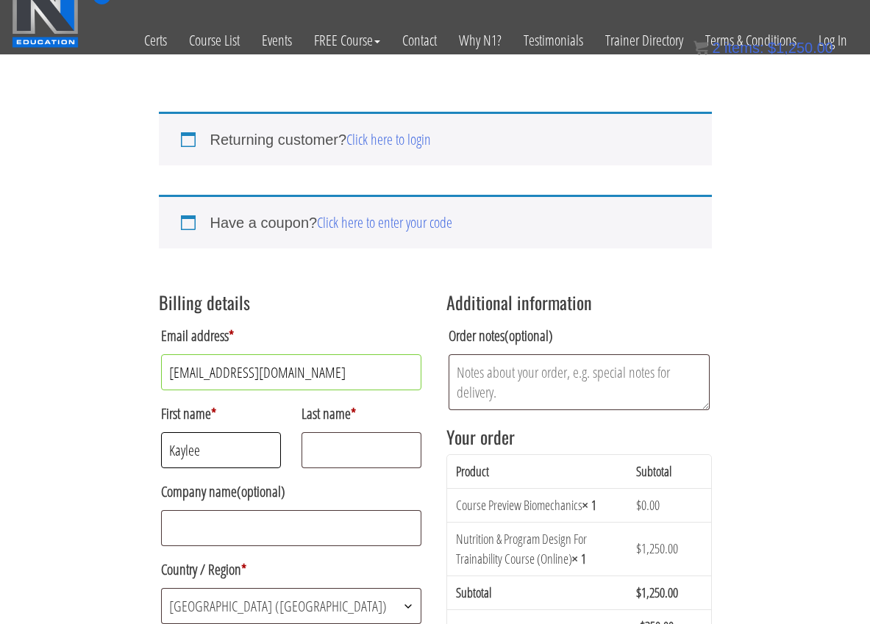
type input "Kaylee"
type input "j"
type input "Jollota"
type input "Moves You Training LLC"
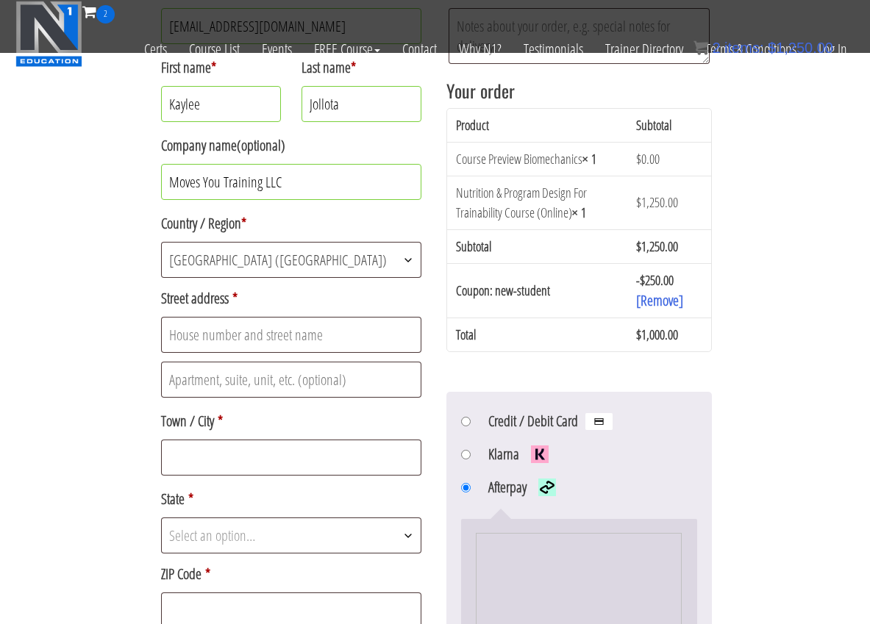
scroll to position [273, 0]
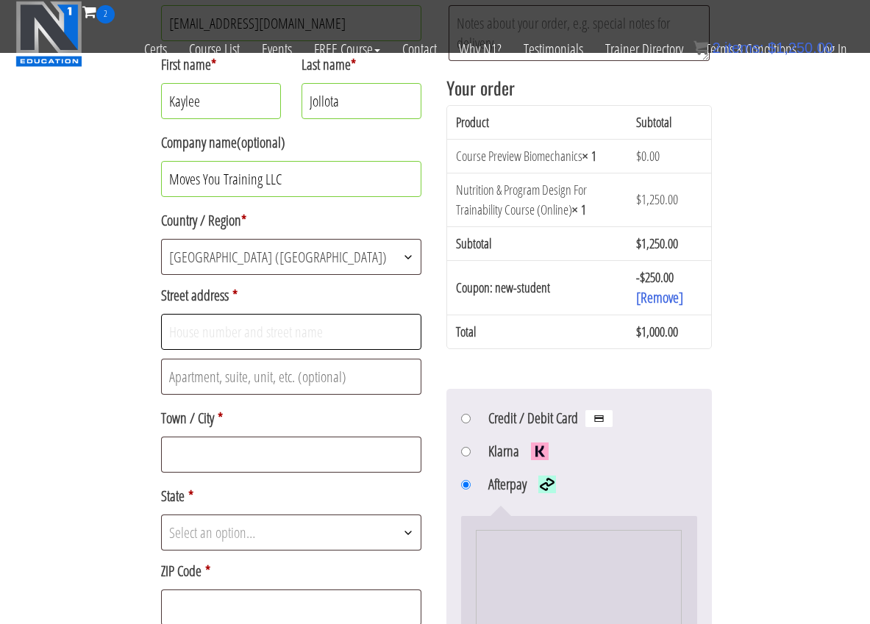
click at [235, 337] on input "Street address *" at bounding box center [291, 332] width 261 height 36
type input "27863 Auburn"
type input "Mission Viejo"
select select "CA"
type input "92691"
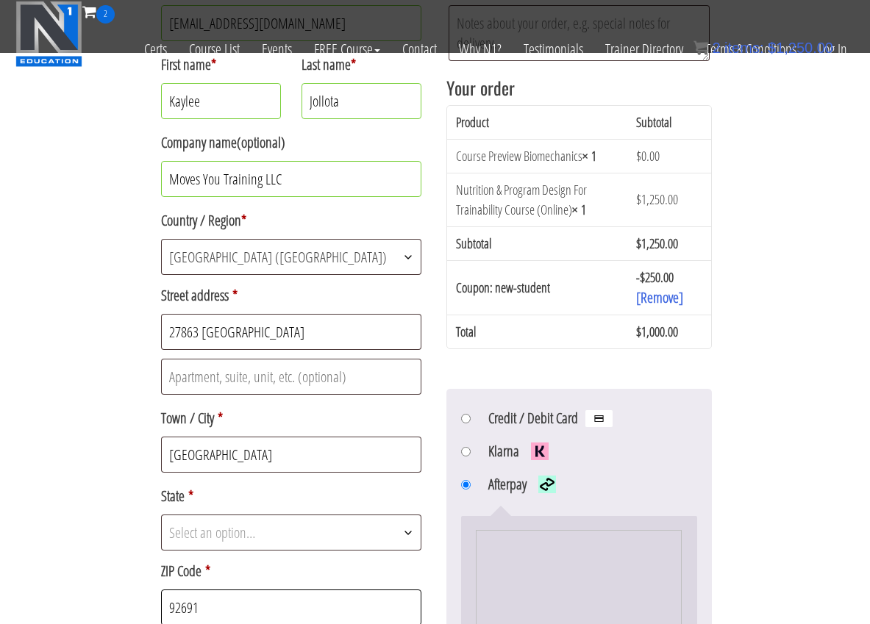
type input "19498425054"
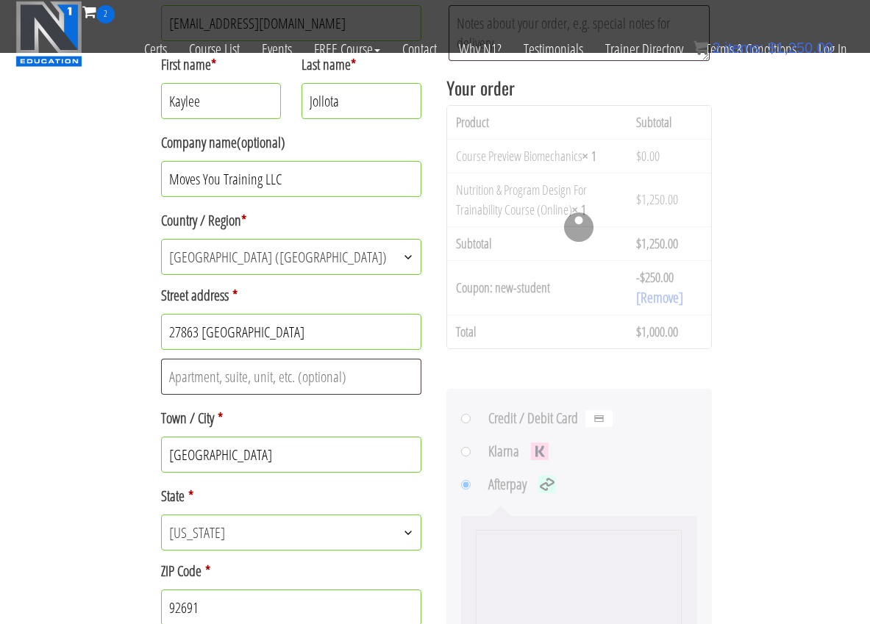
click at [121, 379] on div "Returning customer? Click here to login If you have shopped with us before, ple…" at bounding box center [435, 343] width 870 height 1232
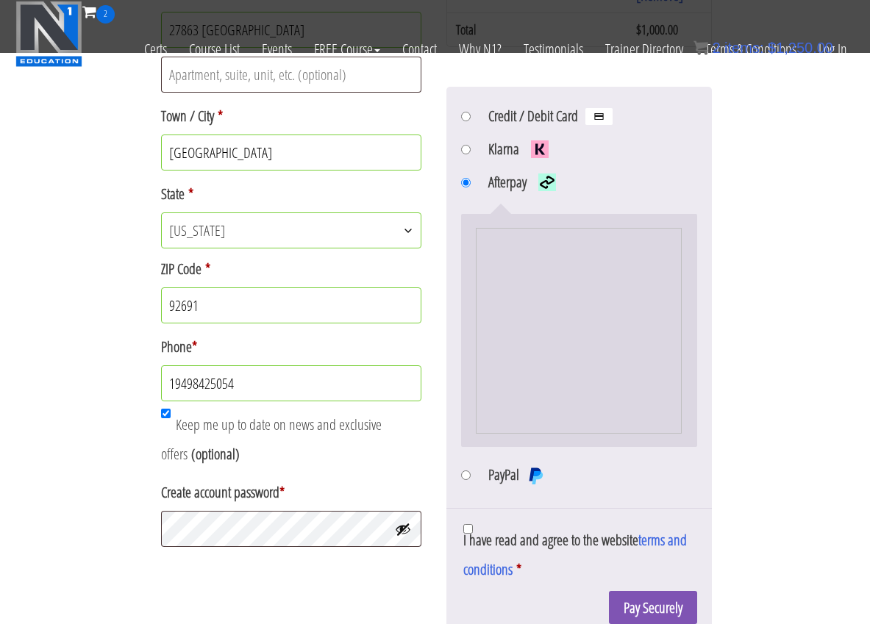
scroll to position [578, 0]
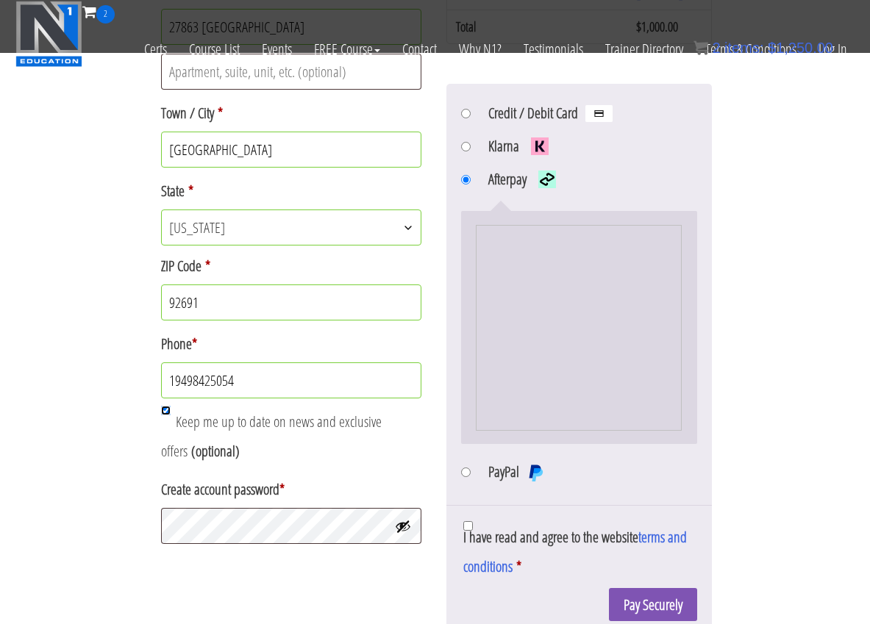
click at [166, 412] on input "Keep me up to date on news and exclusive offers (optional)" at bounding box center [166, 411] width 10 height 10
checkbox input "false"
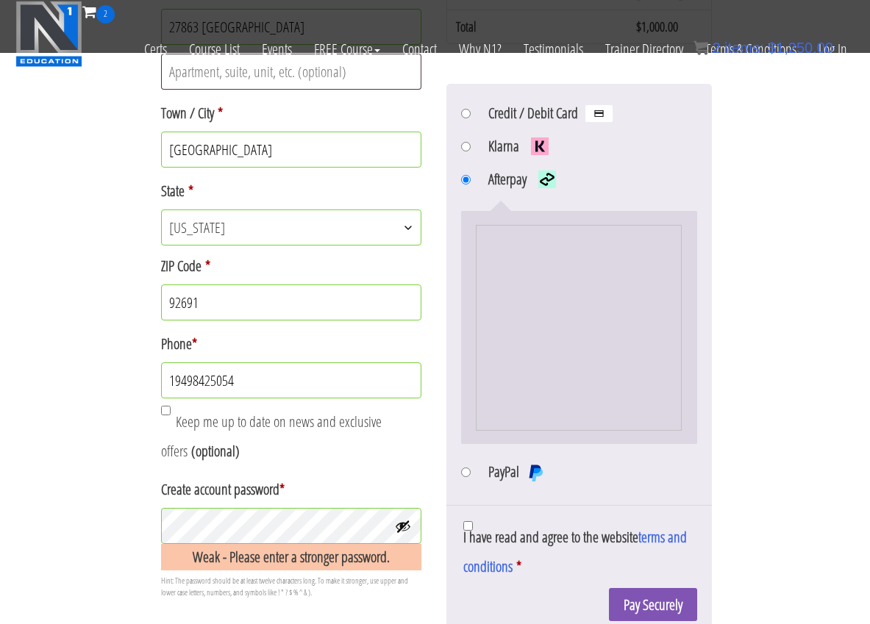
click at [401, 523] on button "Show password" at bounding box center [403, 526] width 16 height 16
click at [369, 473] on div "Billing details Email address * movesyoutraining@gmail.com First name * Kaylee …" at bounding box center [291, 48] width 265 height 849
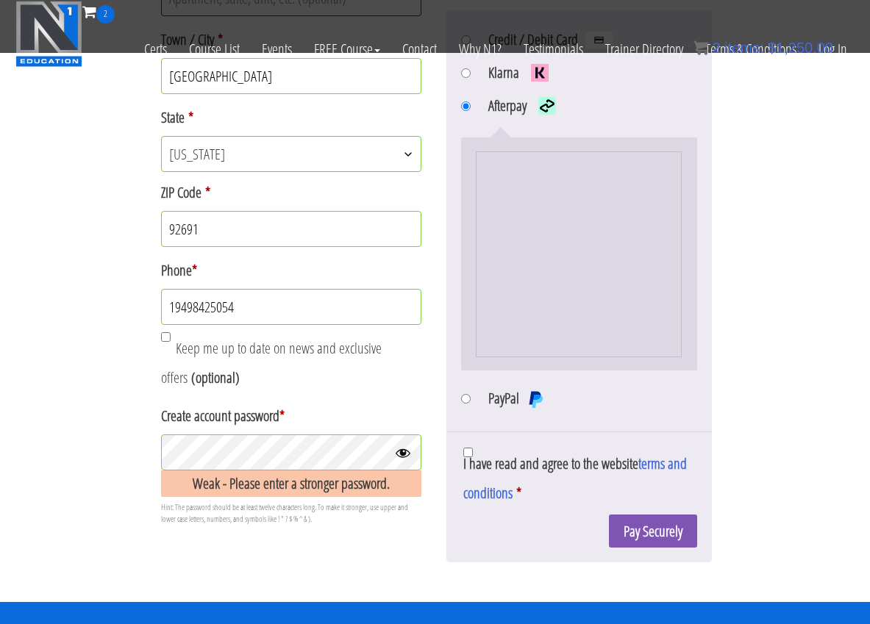
scroll to position [652, 0]
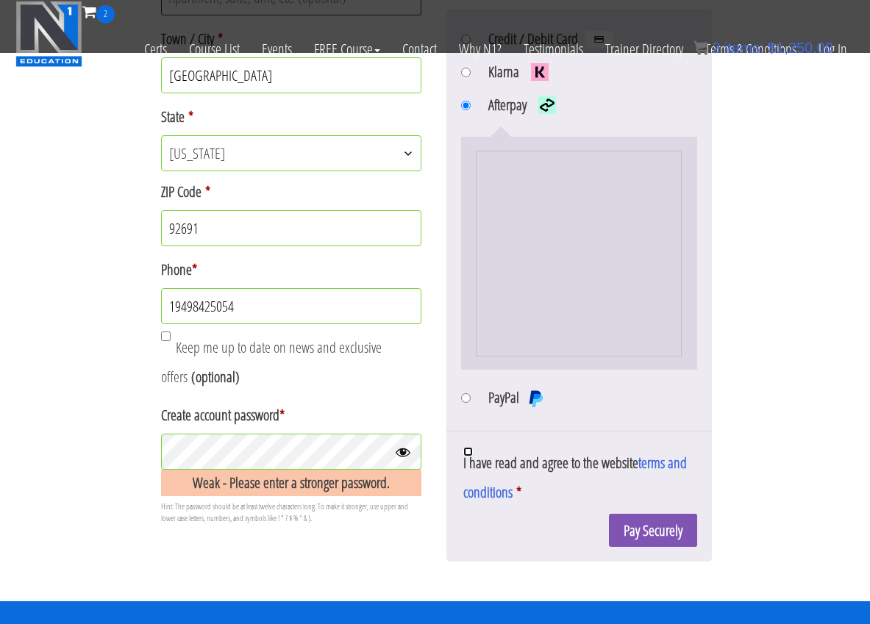
click at [468, 456] on input "I have read and agree to the website terms and conditions *" at bounding box center [468, 452] width 10 height 10
checkbox input "true"
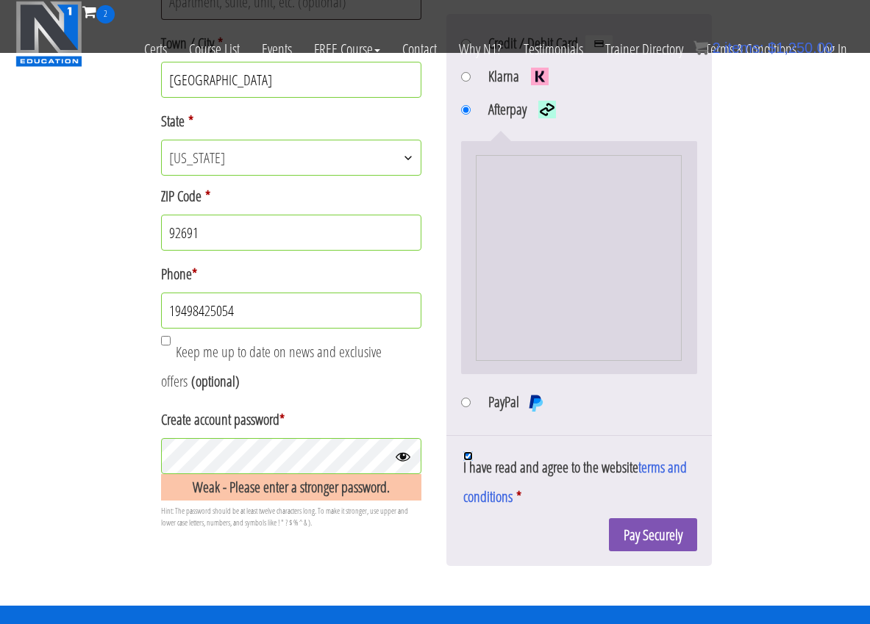
scroll to position [647, 0]
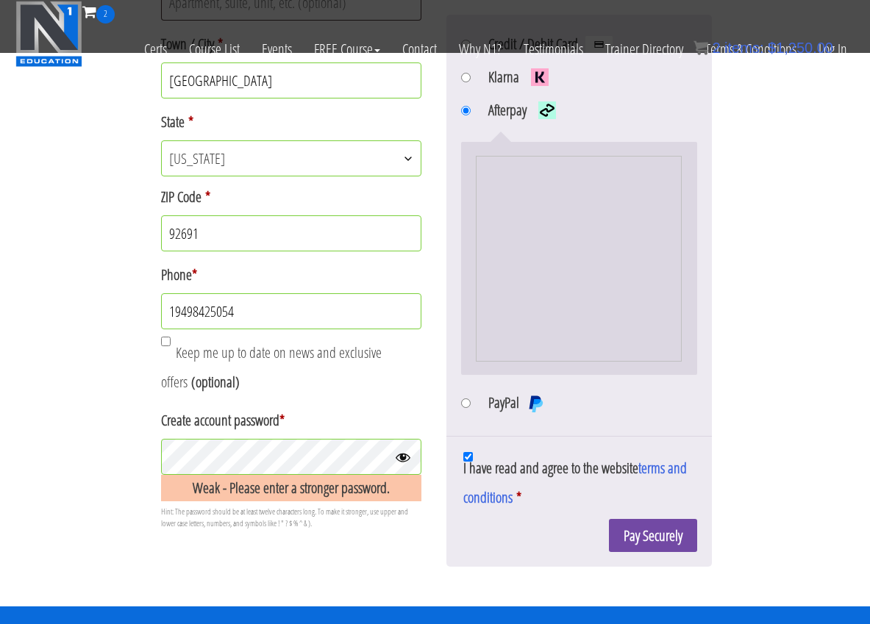
click at [637, 547] on button "Pay Securely" at bounding box center [653, 535] width 88 height 33
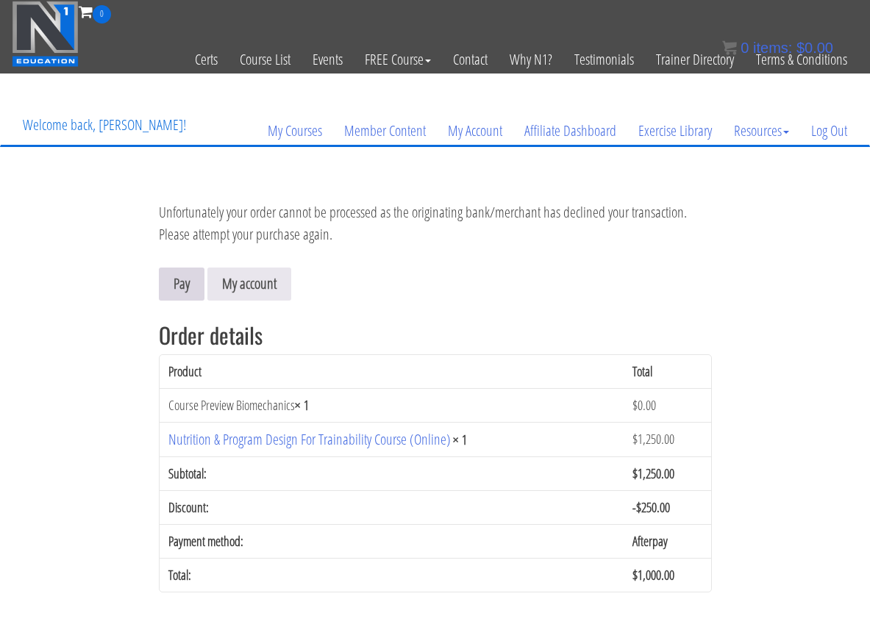
click at [191, 279] on link "Pay" at bounding box center [182, 284] width 46 height 33
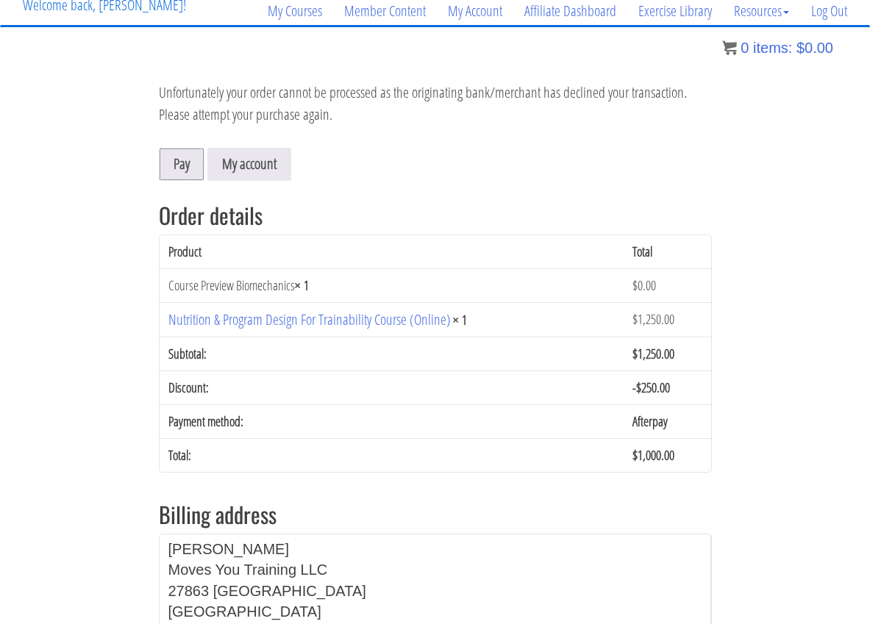
scroll to position [132, 0]
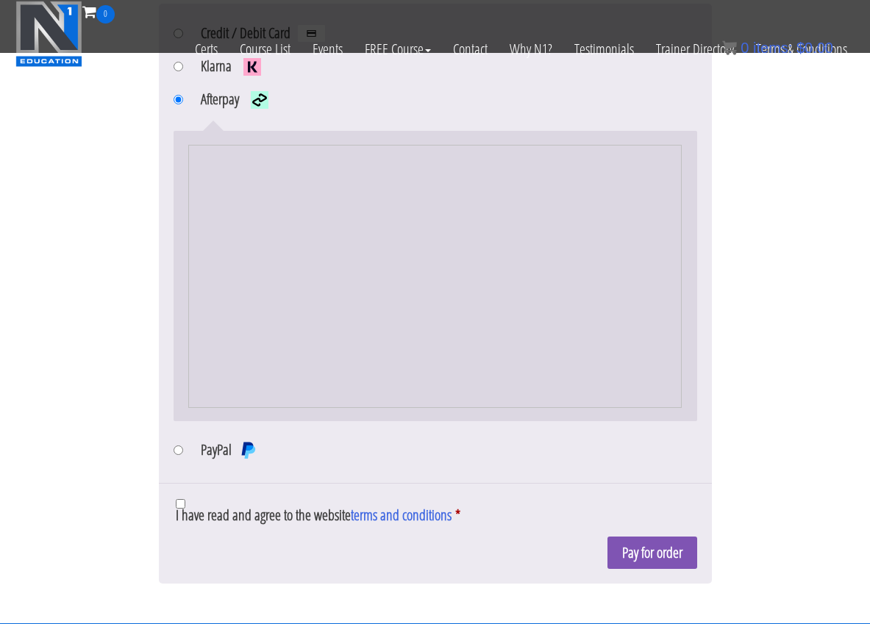
scroll to position [412, 0]
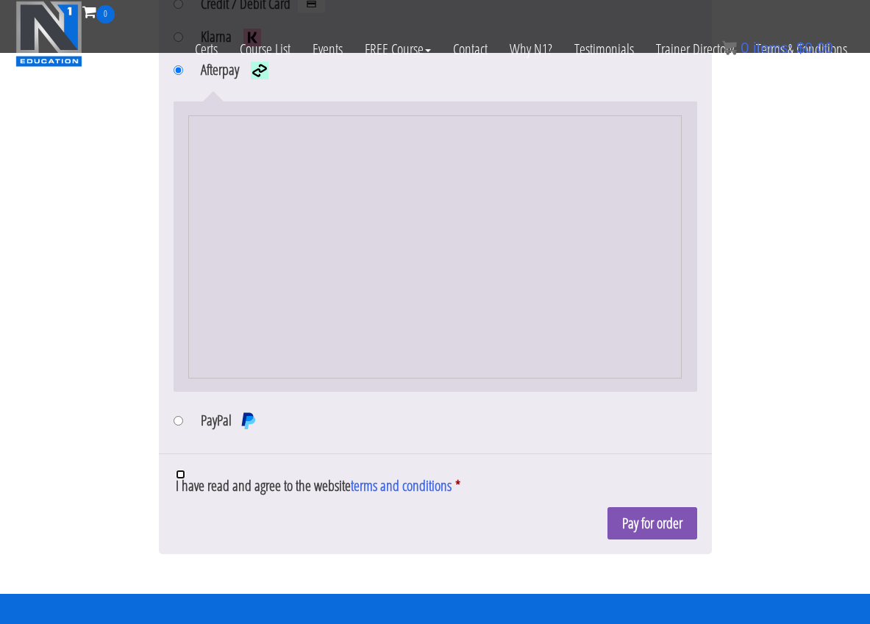
click at [182, 476] on input "I have read and agree to the website terms and conditions *" at bounding box center [181, 475] width 10 height 10
checkbox input "true"
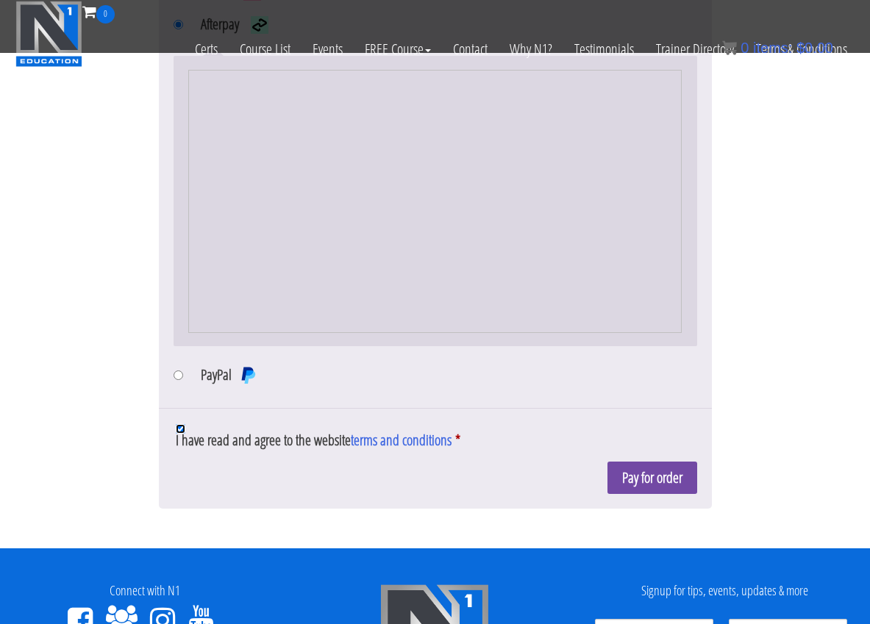
scroll to position [475, 0]
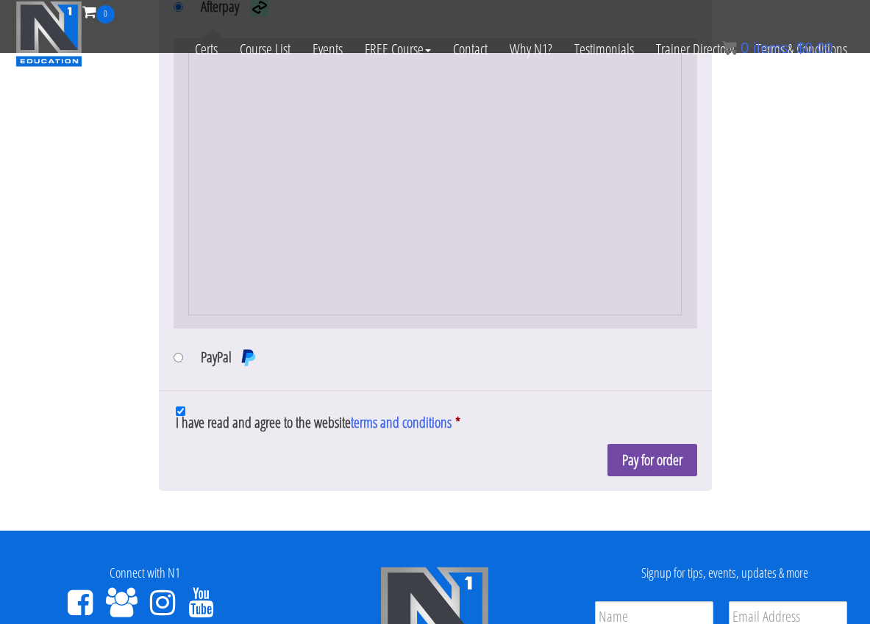
click at [637, 454] on button "Pay for order" at bounding box center [652, 460] width 90 height 33
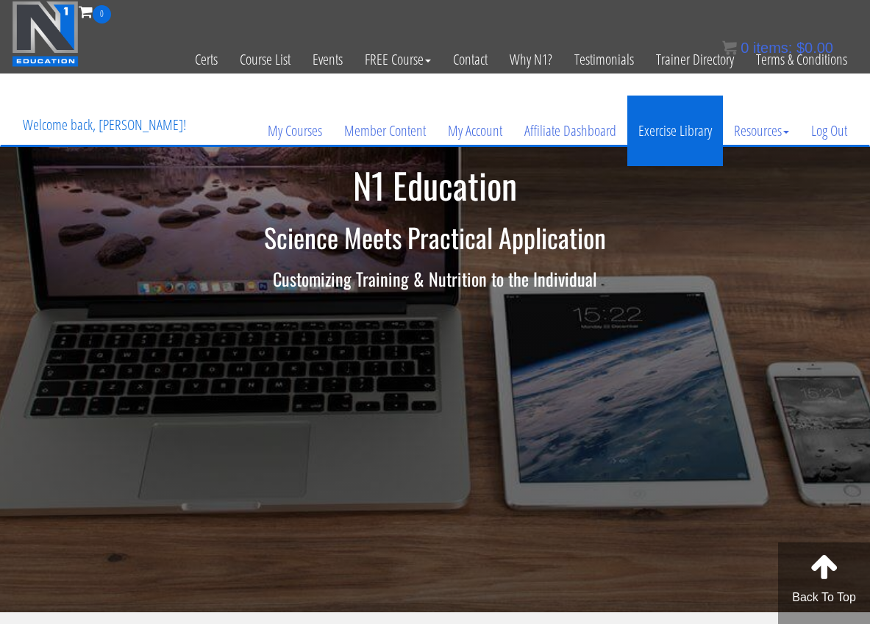
click at [648, 132] on link "Exercise Library" at bounding box center [675, 131] width 96 height 71
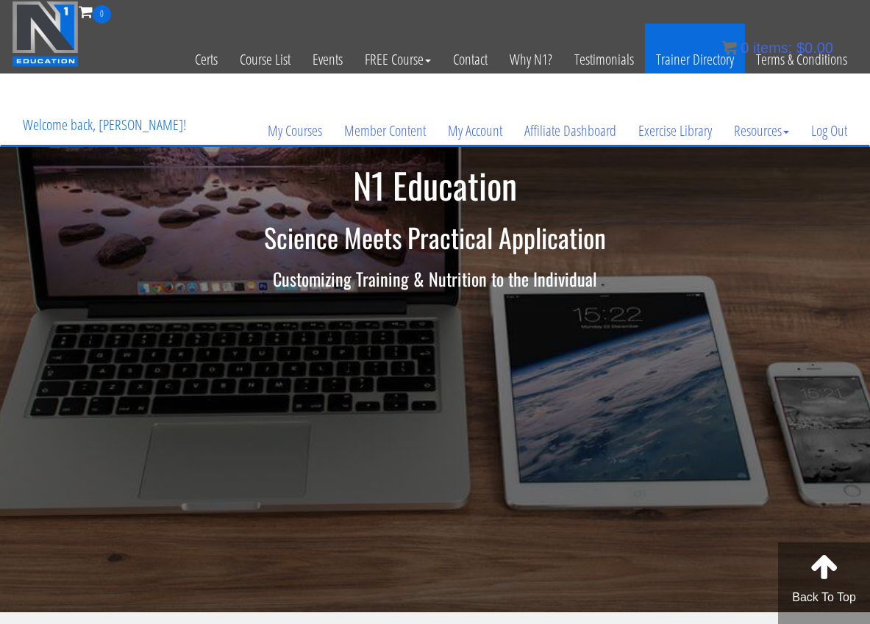
click at [728, 63] on link "Trainer Directory" at bounding box center [695, 60] width 100 height 72
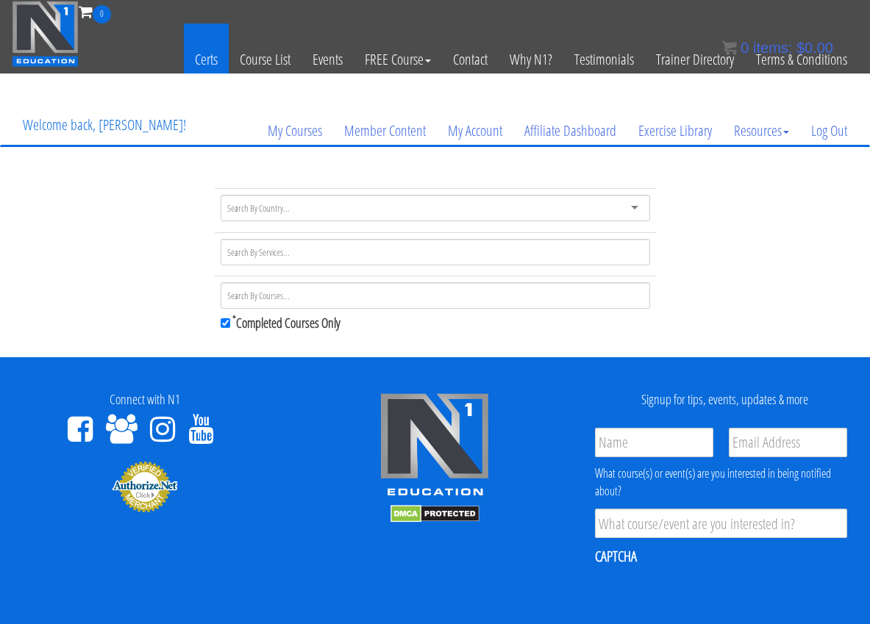
click at [196, 60] on link "Certs" at bounding box center [206, 60] width 45 height 72
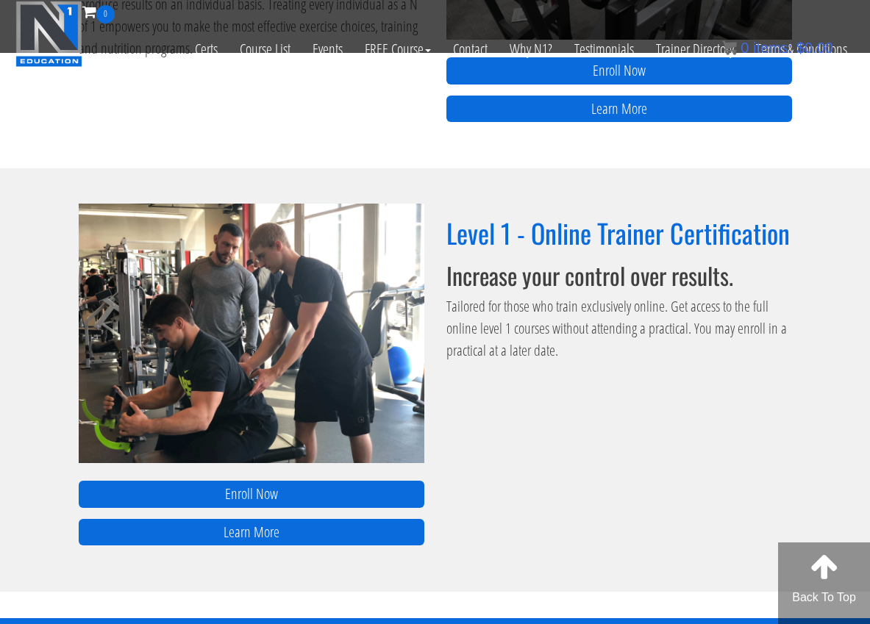
scroll to position [940, 0]
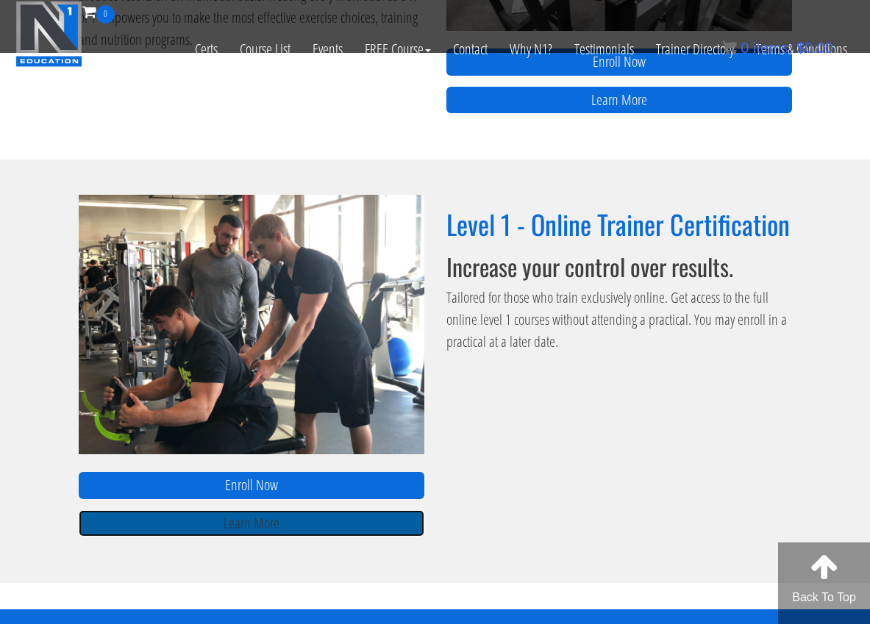
click at [351, 519] on link "Learn More" at bounding box center [252, 523] width 346 height 27
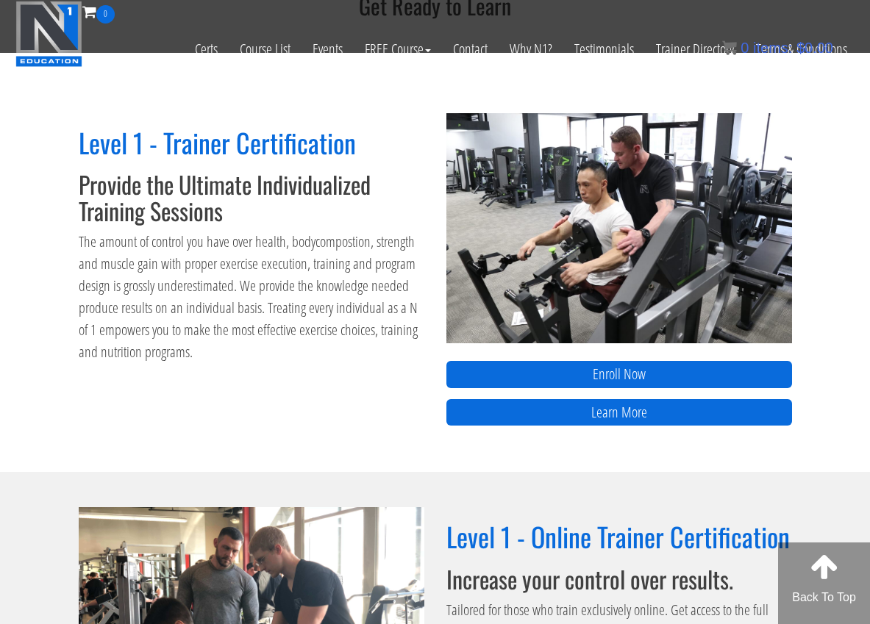
scroll to position [621, 0]
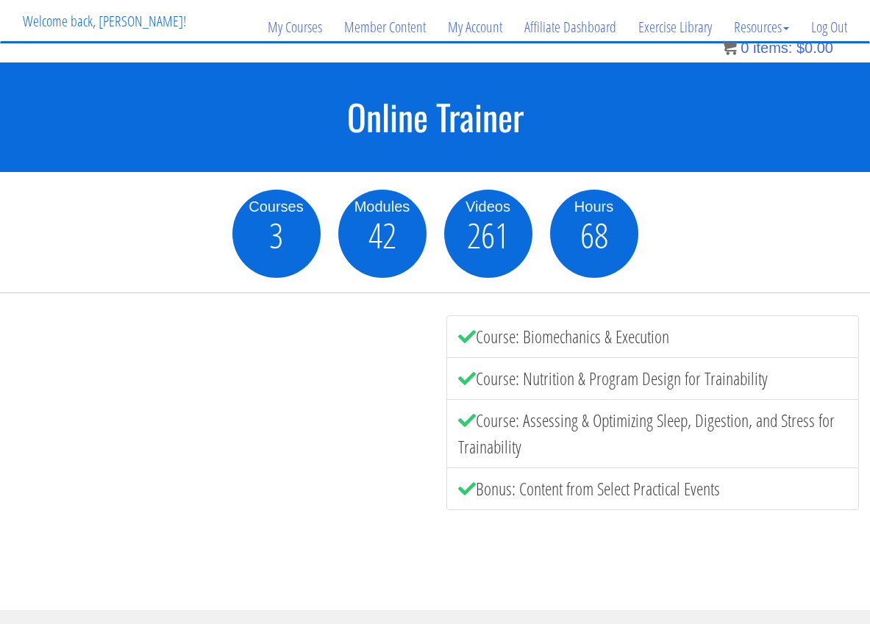
scroll to position [88, 0]
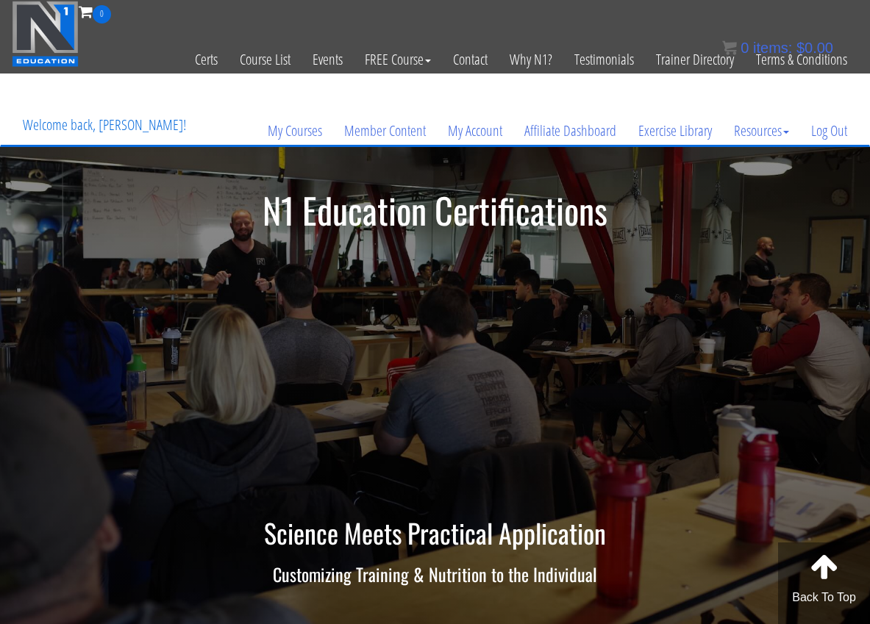
scroll to position [621, 0]
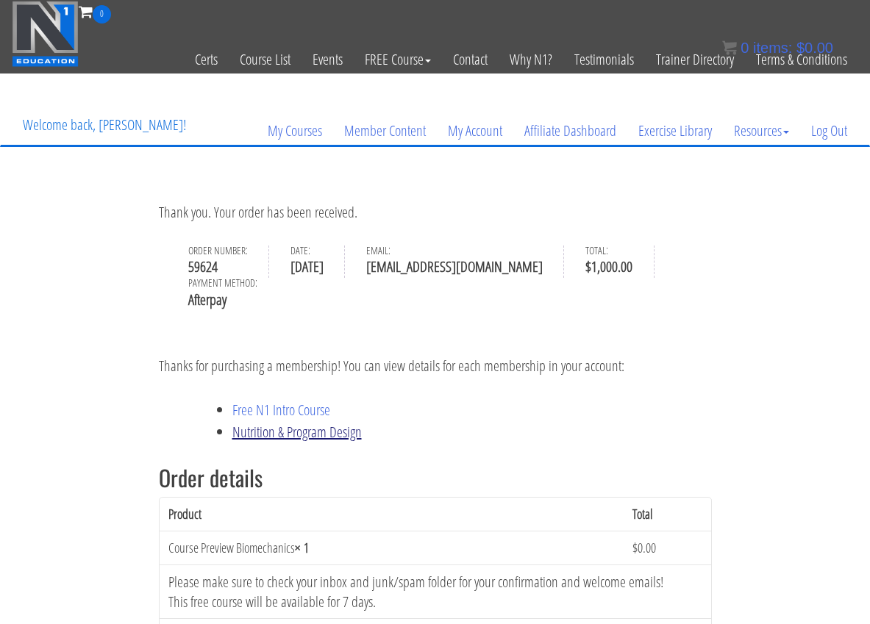
click at [307, 429] on link "Nutrition & Program Design" at bounding box center [296, 432] width 129 height 20
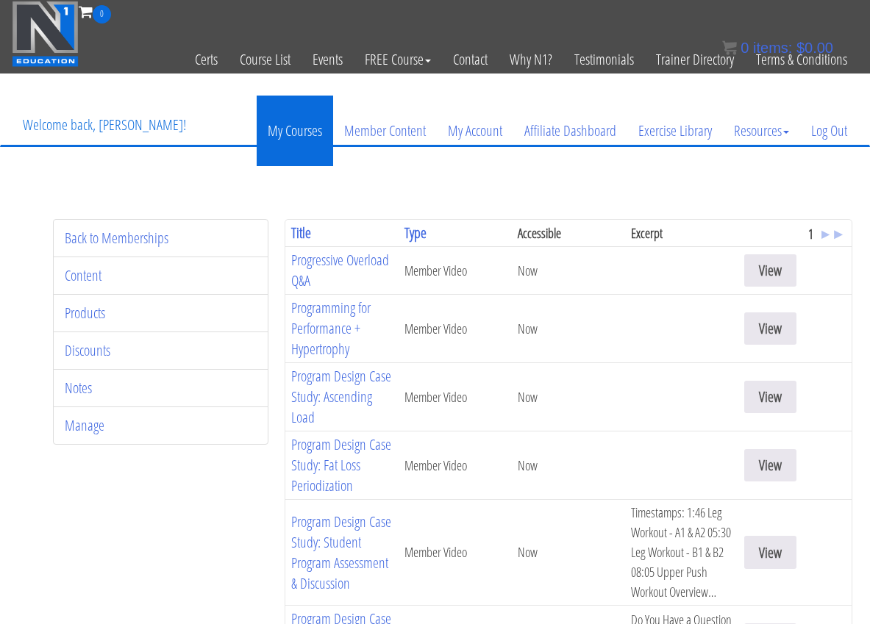
click at [291, 140] on link "My Courses" at bounding box center [295, 131] width 76 height 71
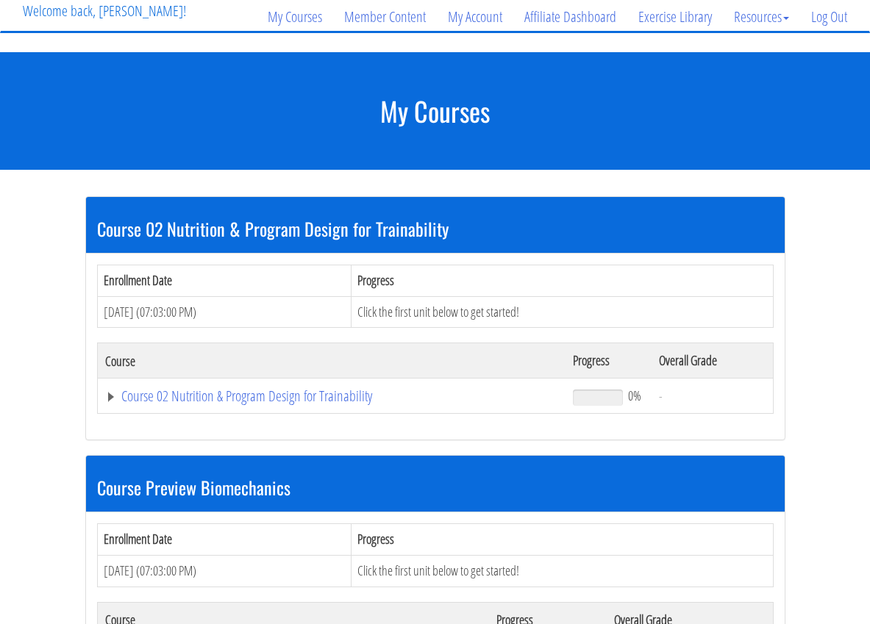
scroll to position [122, 0]
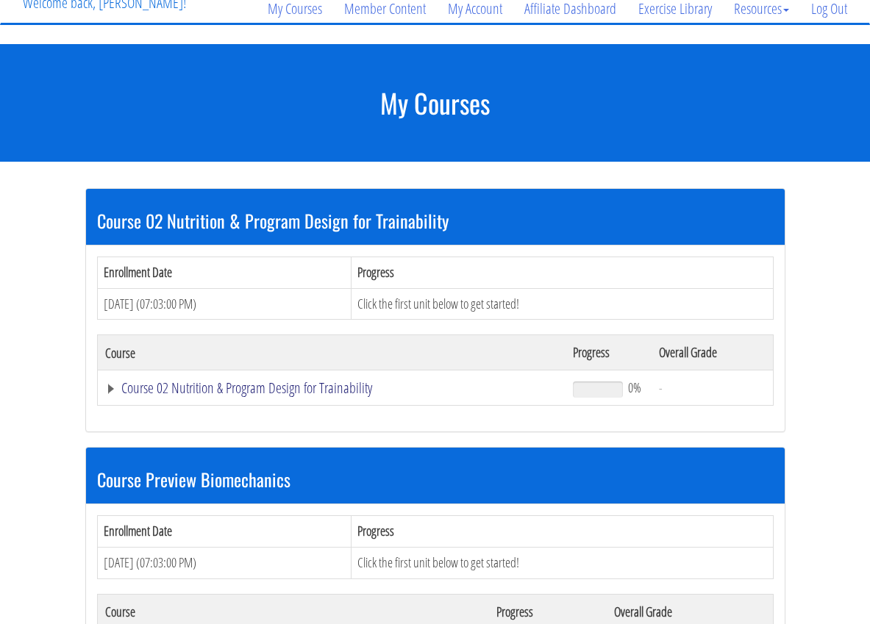
click at [268, 387] on link "Course 02 Nutrition & Program Design for Trainability" at bounding box center [332, 388] width 454 height 15
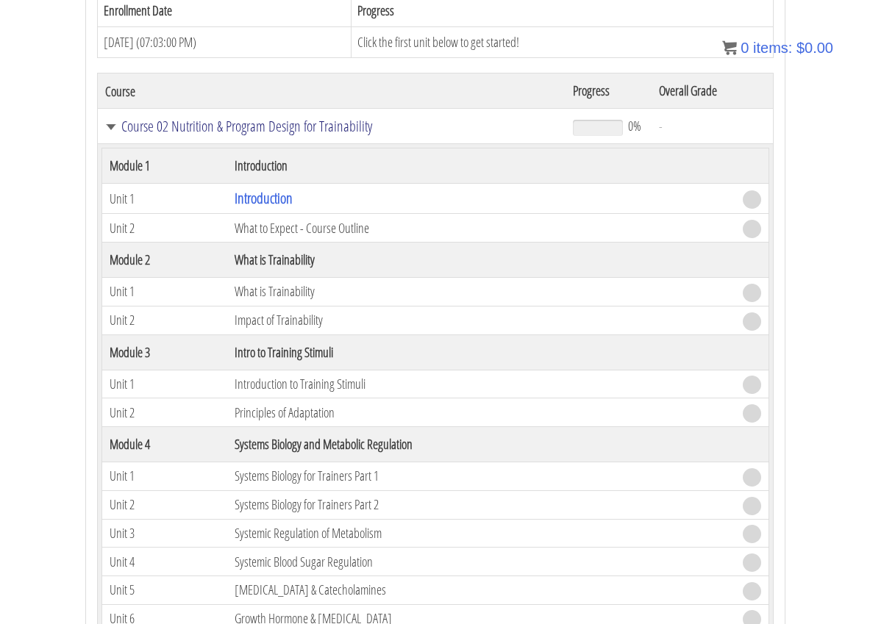
scroll to position [5, 0]
